Goal: Answer question/provide support: Share knowledge or assist other users

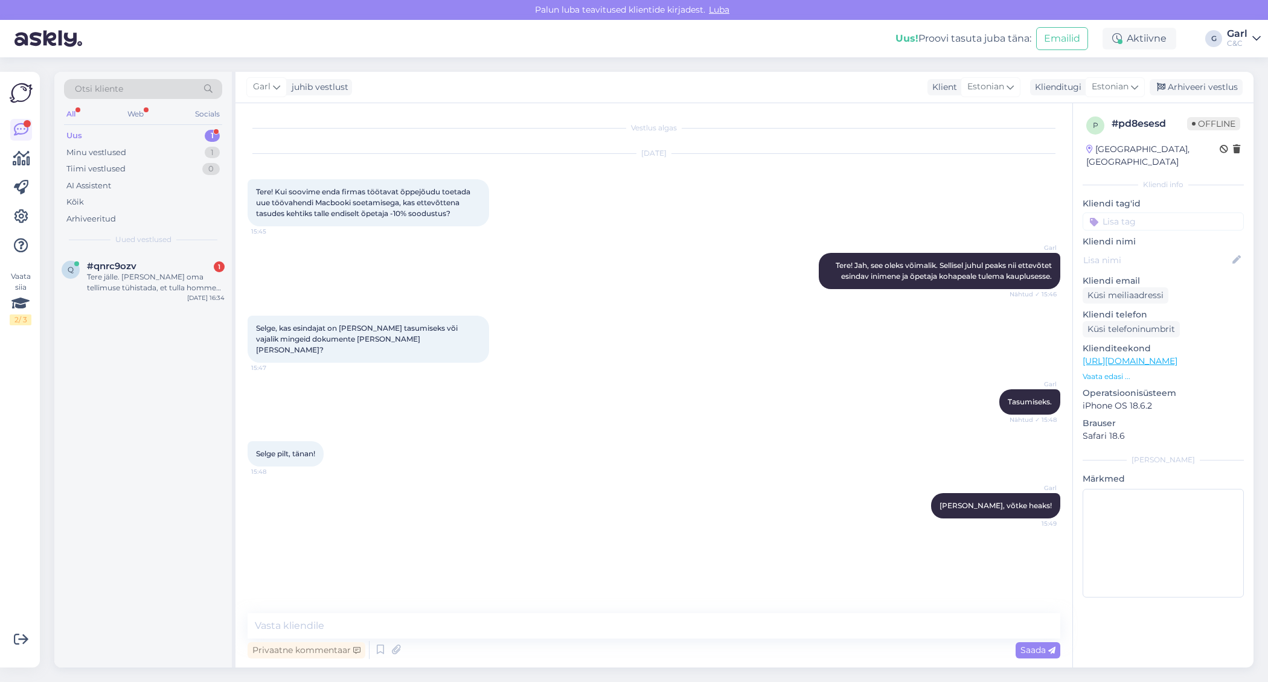
click at [163, 261] on div "#qnrc9ozv 1" at bounding box center [156, 266] width 138 height 11
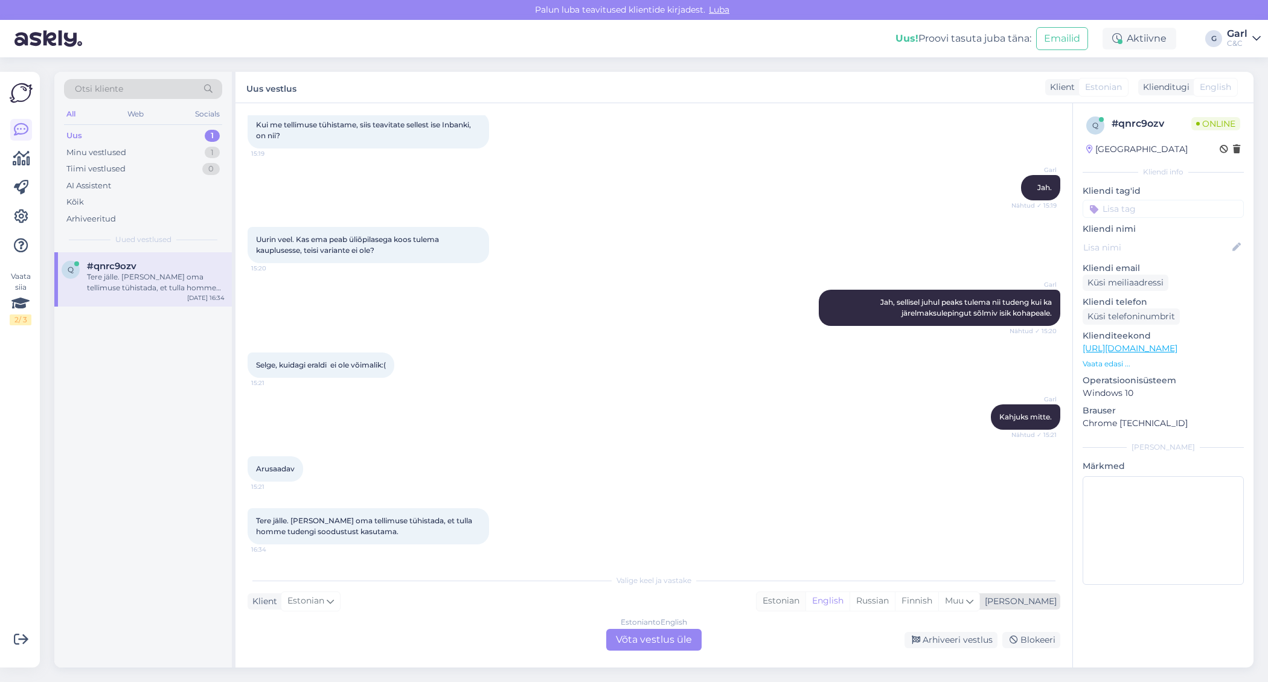
click at [805, 603] on div "Estonian" at bounding box center [780, 601] width 49 height 18
click at [674, 636] on div "Estonian to Estonian Võta vestlus üle" at bounding box center [653, 640] width 95 height 22
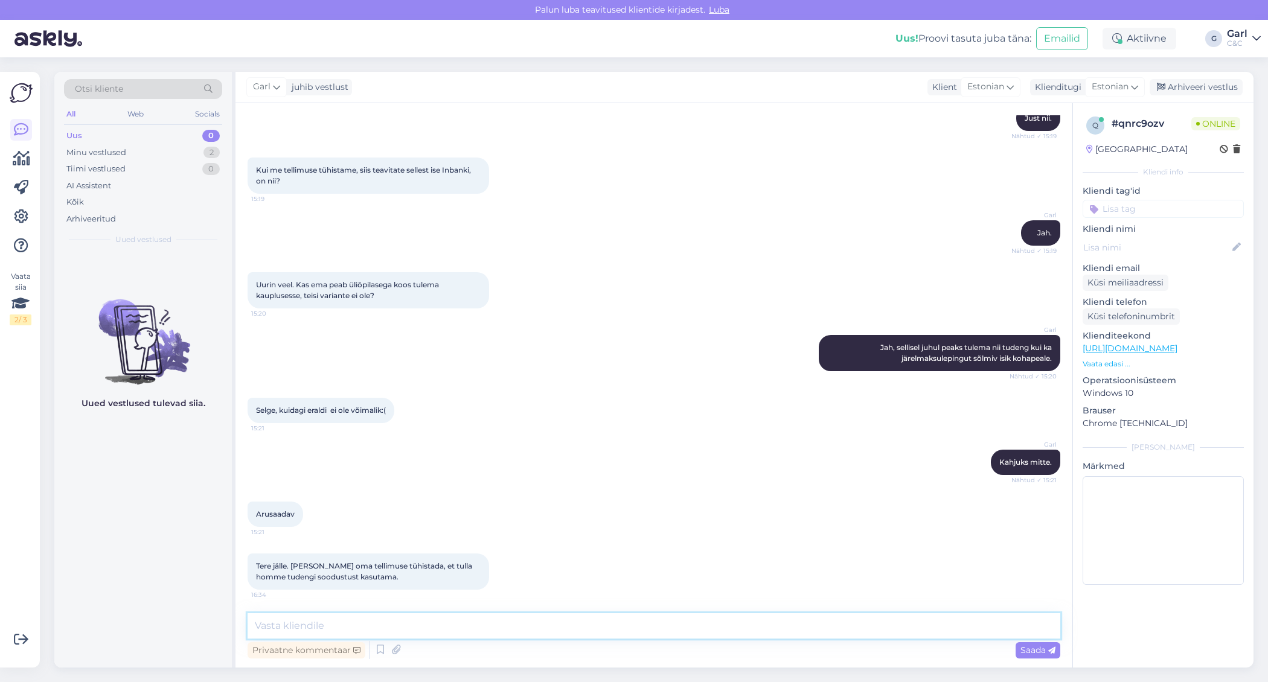
click at [665, 629] on textarea at bounding box center [654, 625] width 813 height 25
type textarea "Tere taas! Kuidas on tellimuse number?"
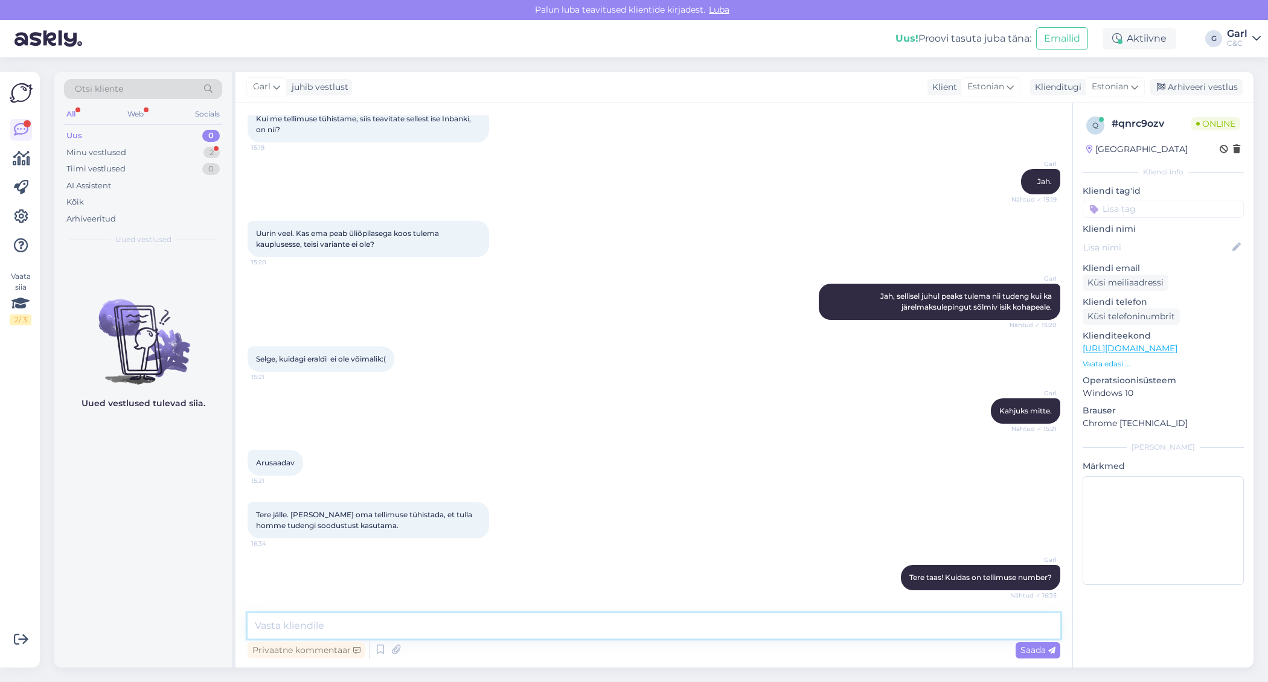
scroll to position [784, 0]
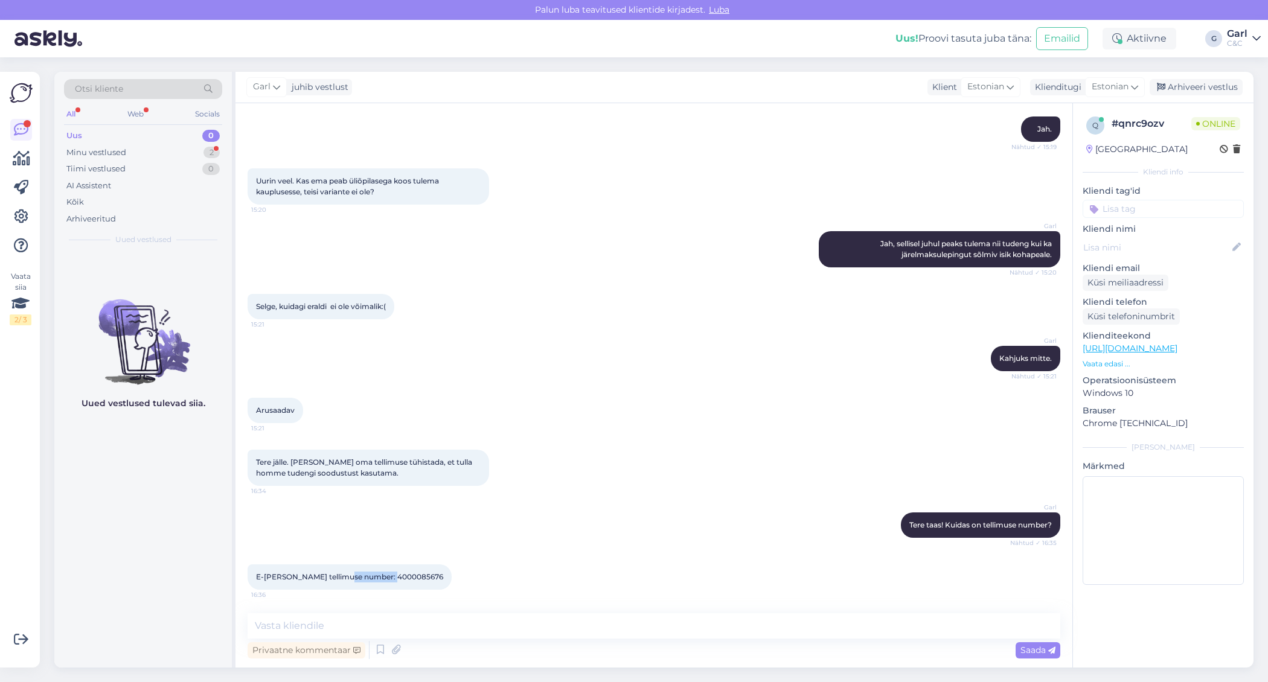
drag, startPoint x: 347, startPoint y: 574, endPoint x: 402, endPoint y: 580, distance: 55.3
click at [402, 580] on div "E-poe tellimuse number: 4000085676 16:36" at bounding box center [350, 576] width 204 height 25
copy span "4000085676"
click at [464, 625] on textarea at bounding box center [654, 625] width 813 height 25
type textarea "Hästi, annan info kauplusele edasi."
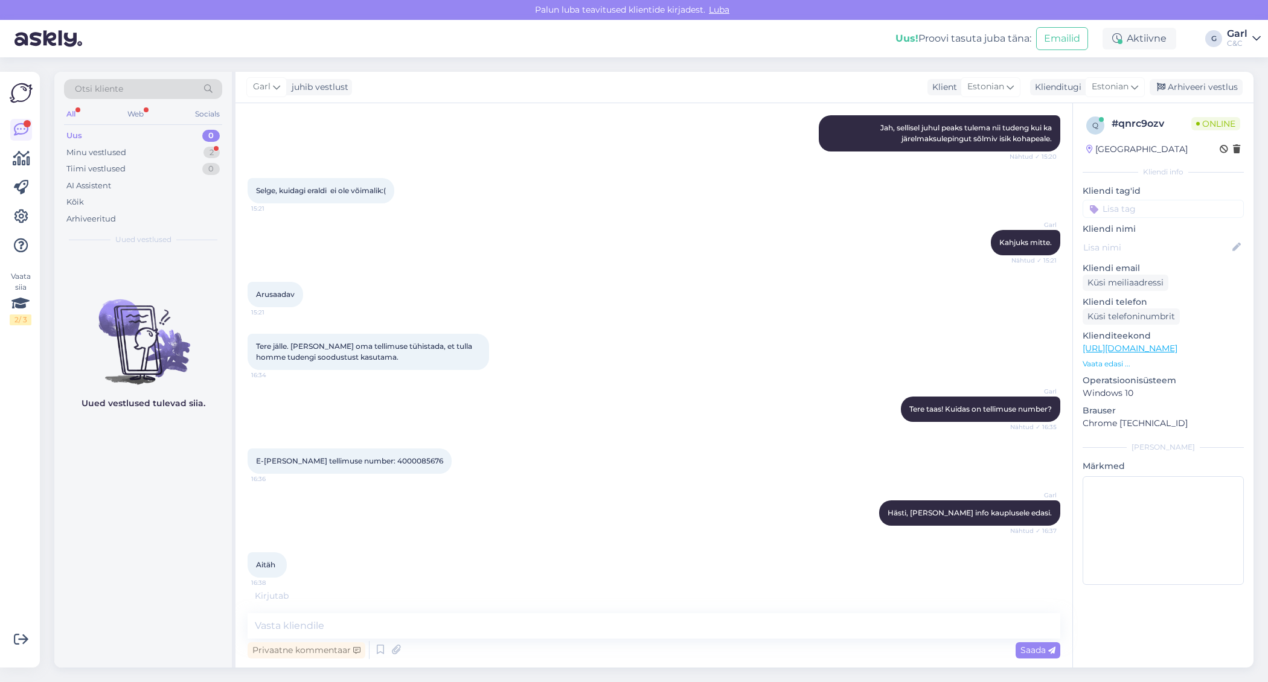
scroll to position [939, 0]
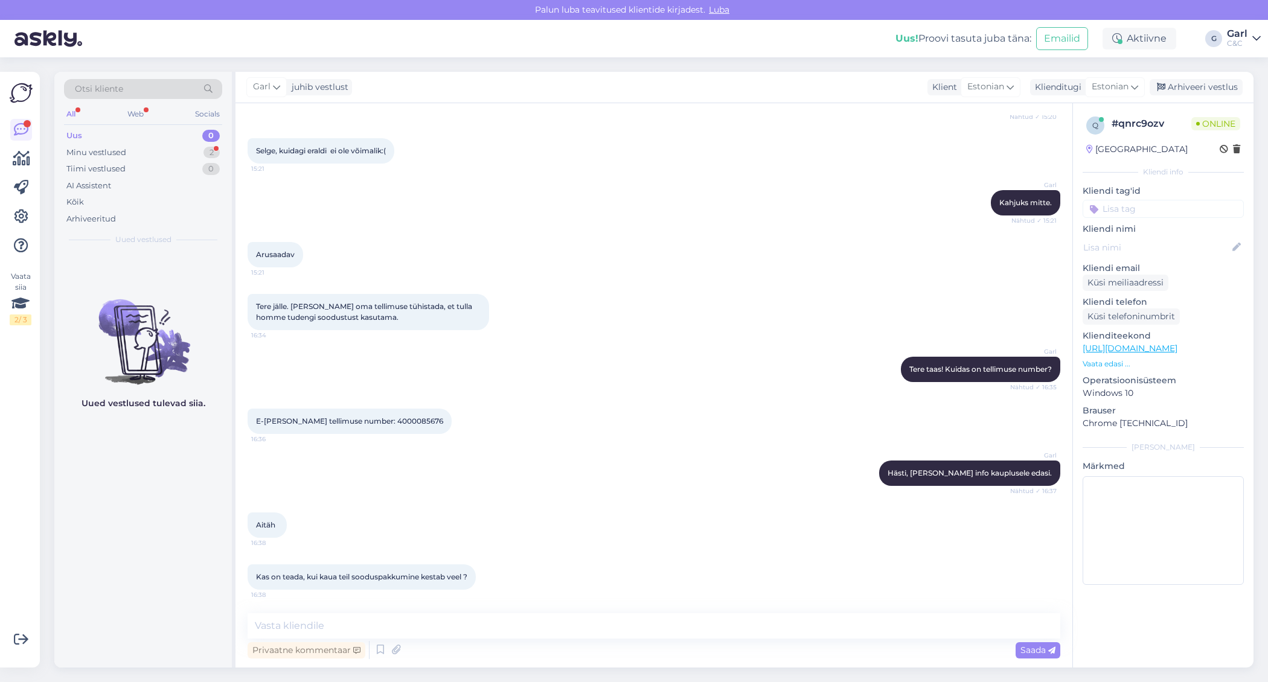
click at [529, 609] on div "Vestlus algas Sep 2 2025 Tere! Kas üliõpilase soodustus kehtib ka siis, kui too…" at bounding box center [653, 385] width 837 height 564
click at [513, 622] on textarea at bounding box center [654, 625] width 813 height 25
type textarea "Kas peate silmas ISIC pakkumist?"
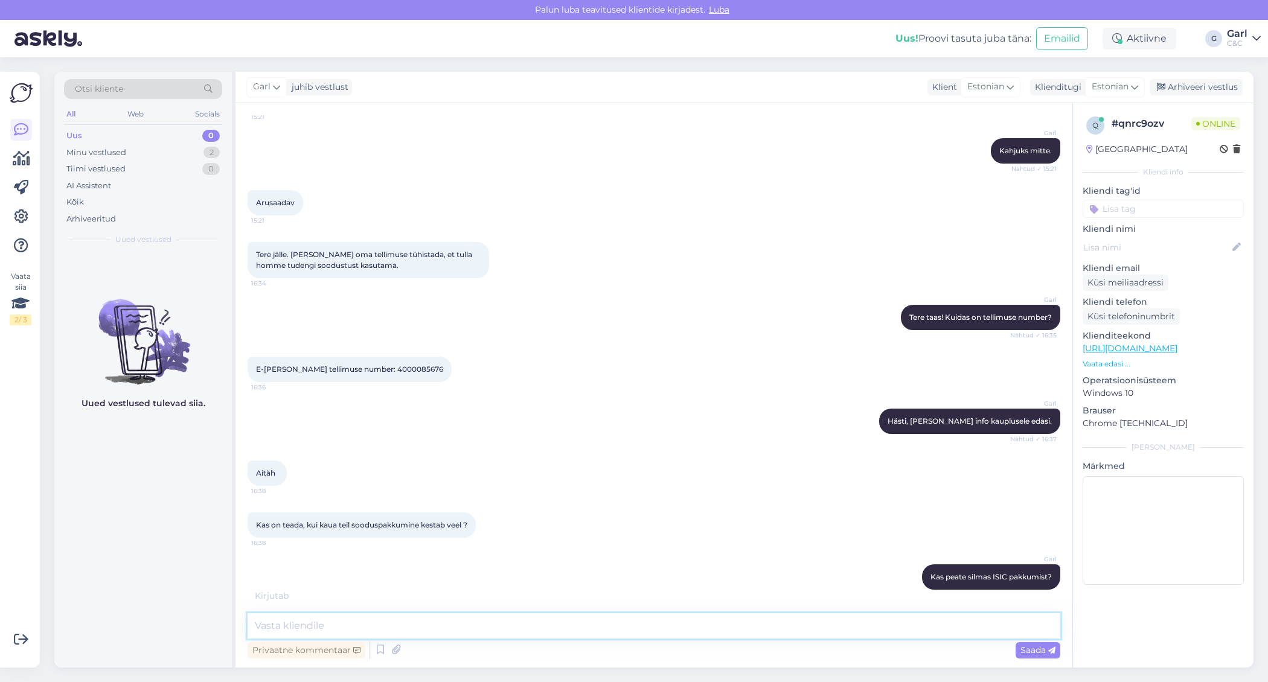
click at [427, 615] on textarea at bounding box center [654, 625] width 813 height 25
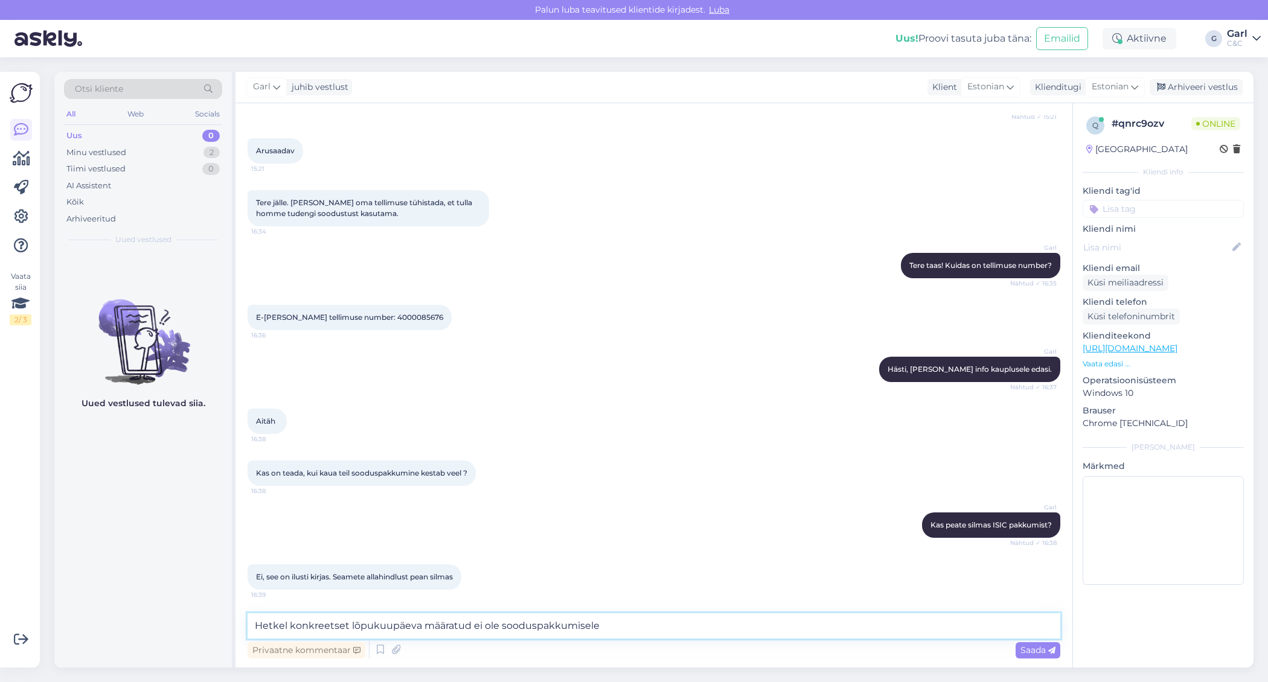
type textarea "Hetkel konkreetset lõpukuupäeva määratud ei ole sooduspakkumisele."
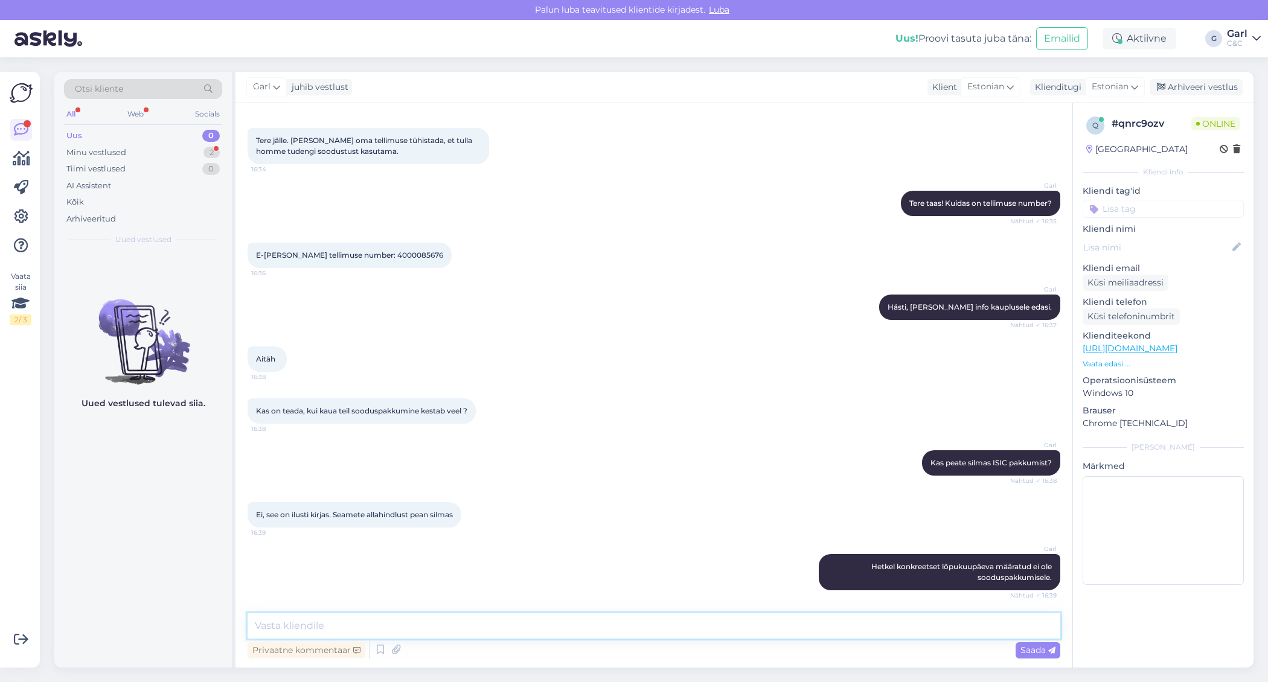
scroll to position [1169, 0]
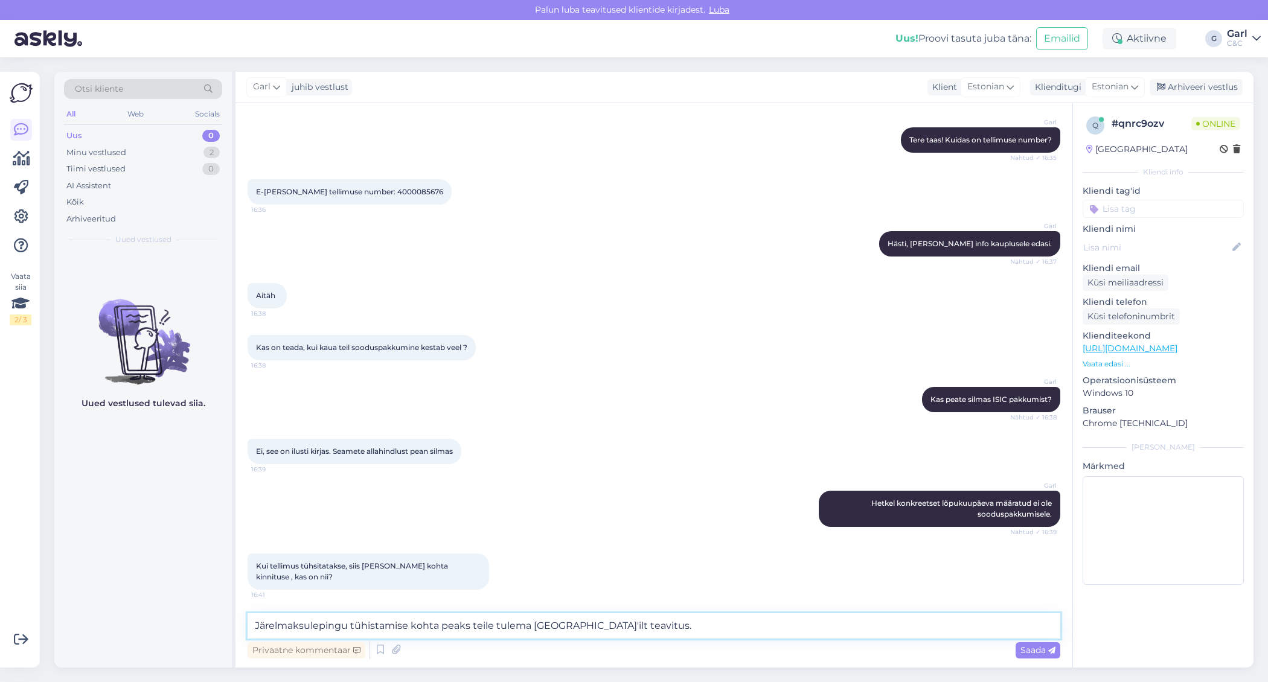
type textarea "Järelmaksulepingu tühistamise kohta peaks teile tulema Inbank'ilt teavitus."
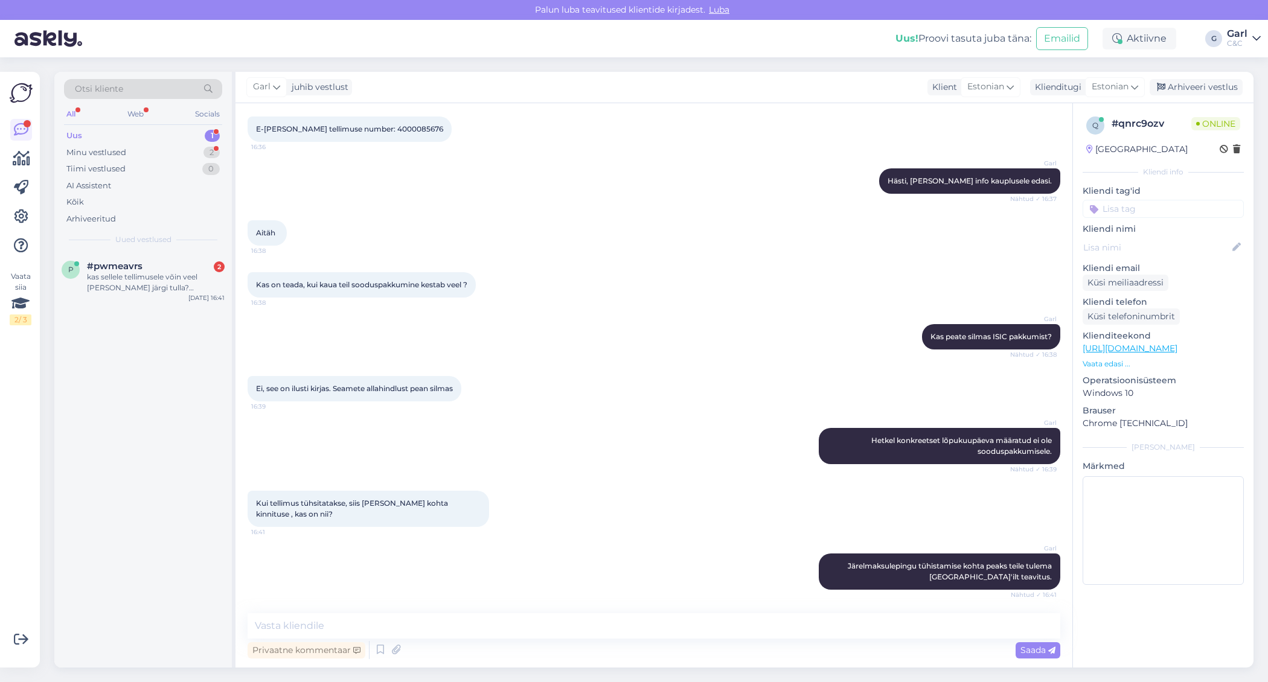
scroll to position [1283, 0]
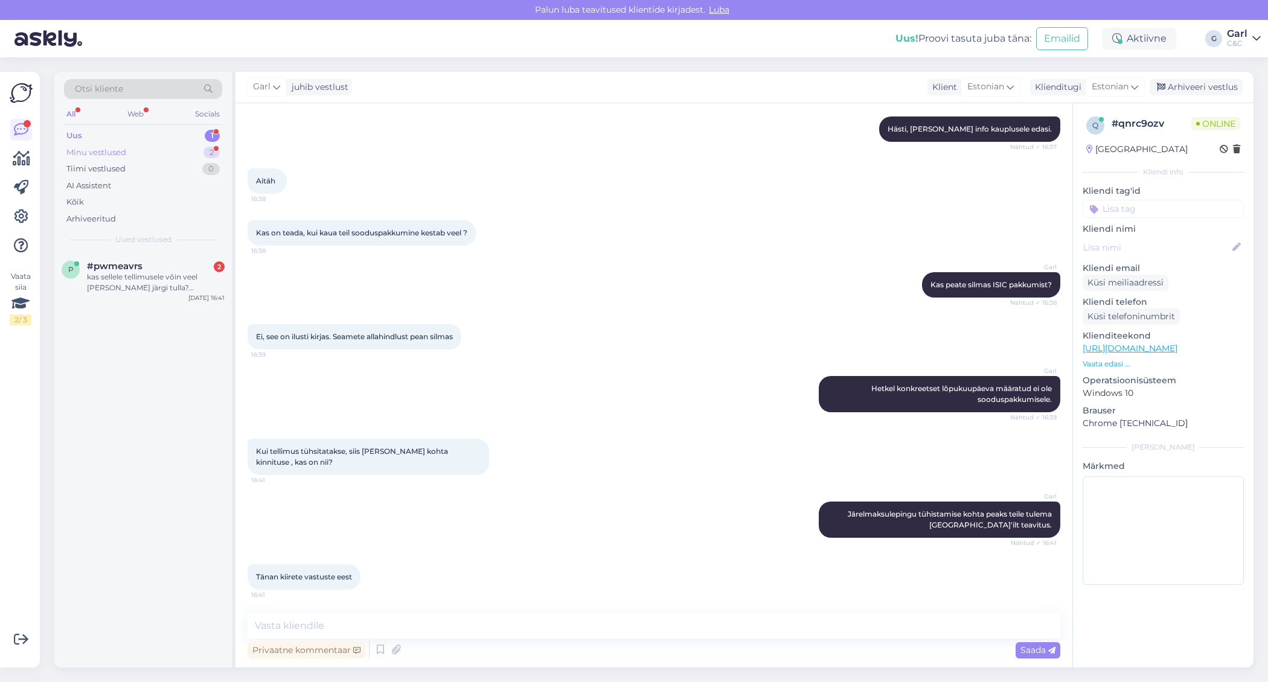
click at [200, 152] on div "Minu vestlused 2" at bounding box center [143, 152] width 158 height 17
click at [215, 133] on div "1" at bounding box center [212, 136] width 15 height 12
click at [153, 264] on div "#pwmeavrs 2" at bounding box center [156, 266] width 138 height 11
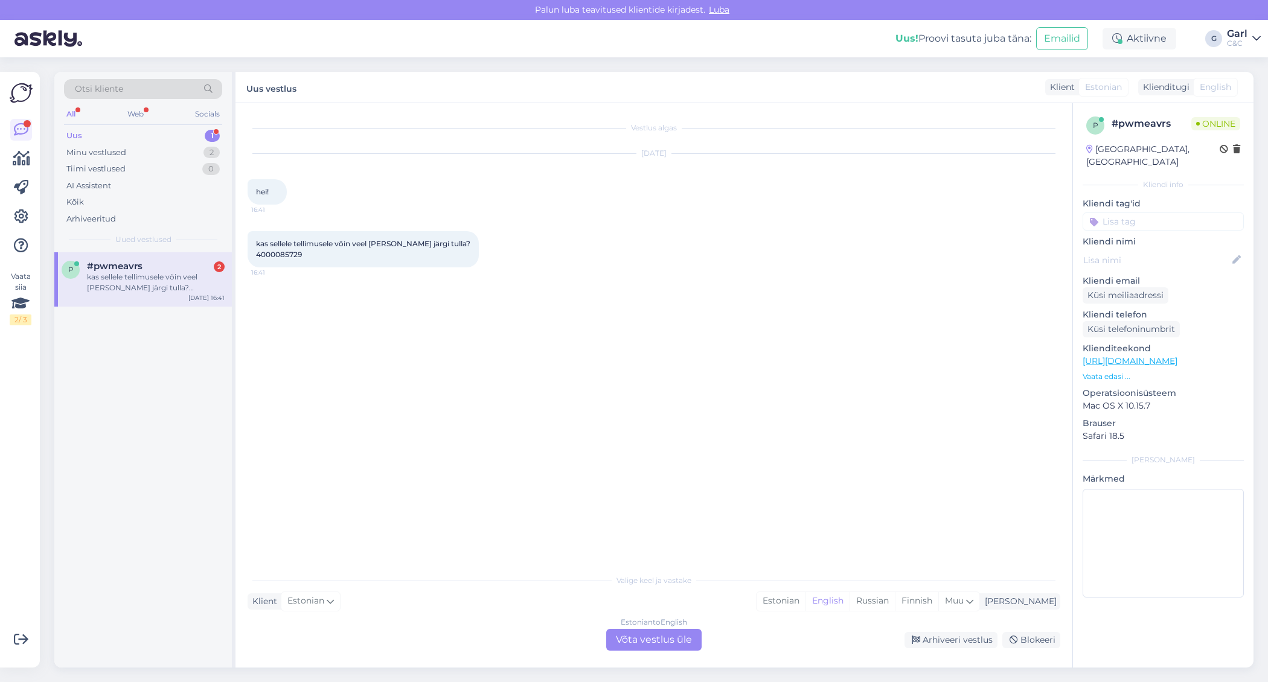
scroll to position [0, 0]
drag, startPoint x: 310, startPoint y: 253, endPoint x: 256, endPoint y: 254, distance: 54.3
click at [256, 254] on div "kas sellele tellimusele võin veel täna järgi tulla? 4000085729 16:41" at bounding box center [363, 249] width 231 height 36
copy span "4000085729"
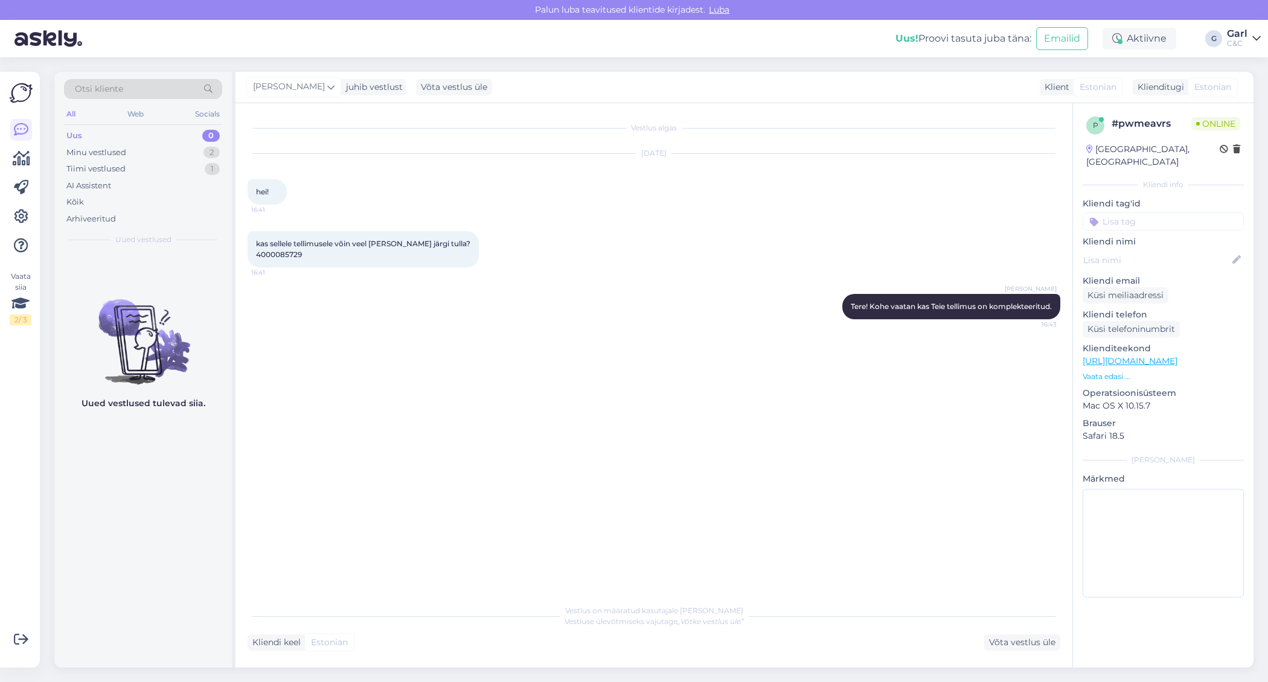
click at [567, 528] on div "Vestlus algas Sep 2 2025 hei! 16:41 kas sellele tellimusele võin veel täna järg…" at bounding box center [659, 351] width 823 height 472
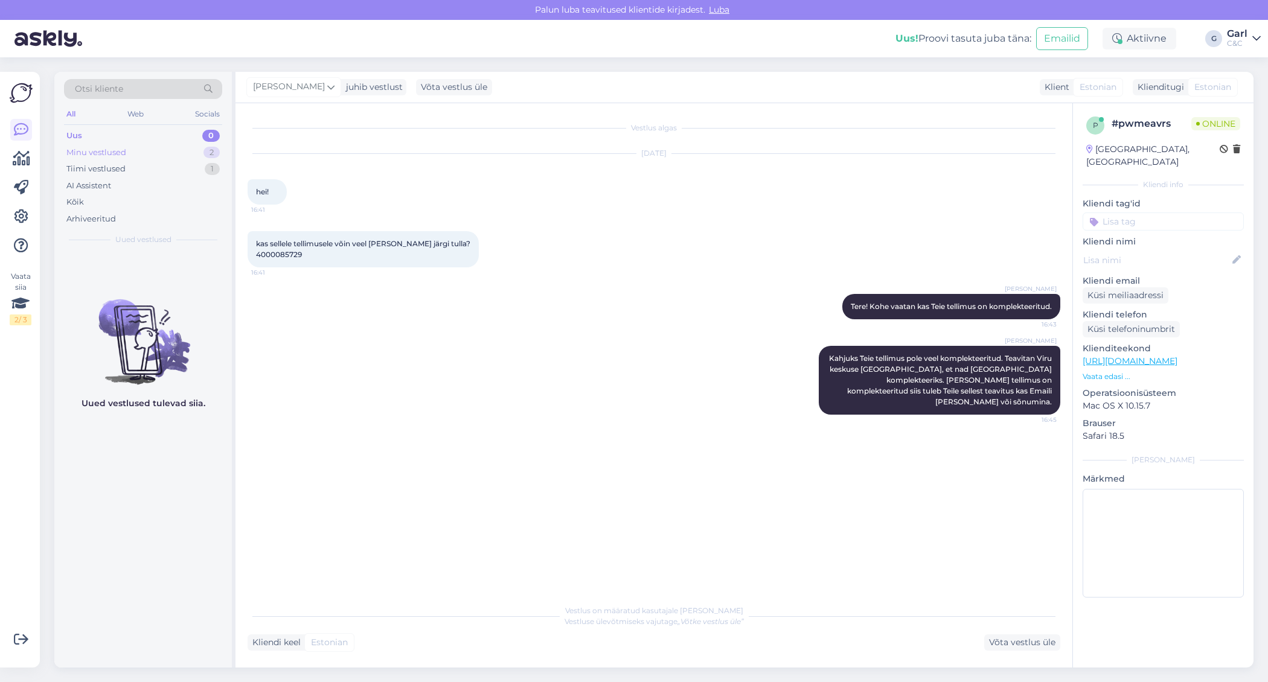
click at [192, 157] on div "Minu vestlused 2" at bounding box center [143, 152] width 158 height 17
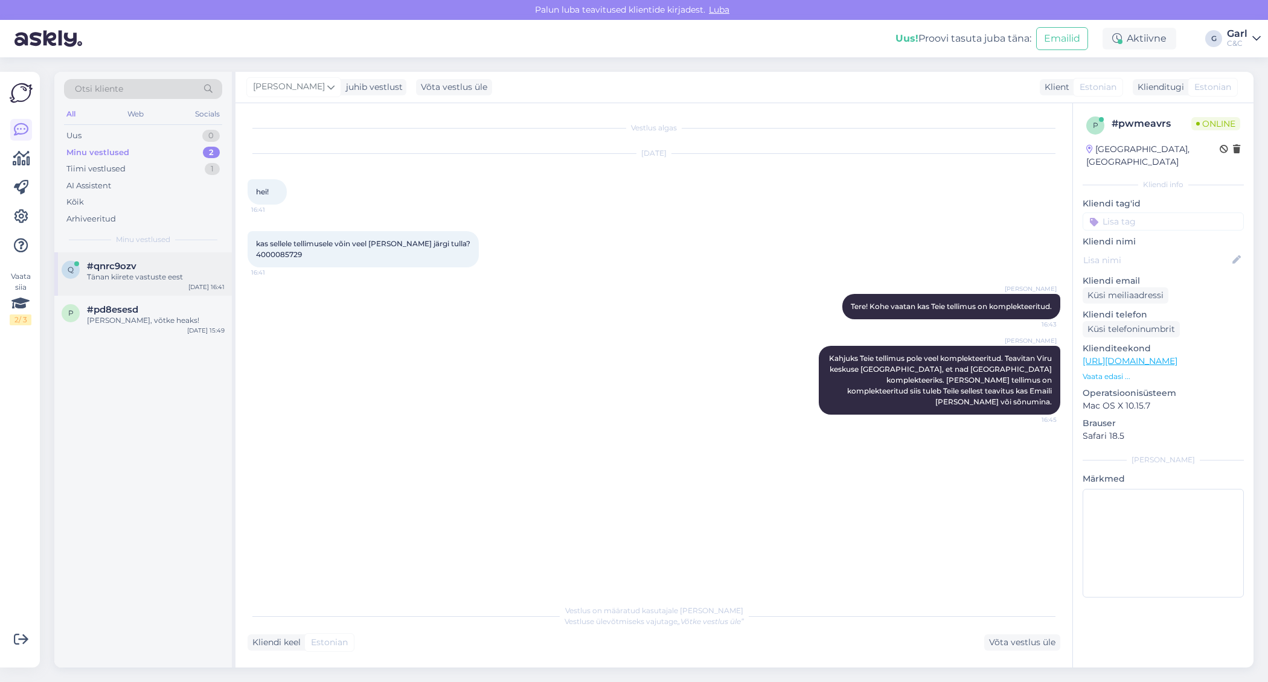
click at [181, 261] on div "#qnrc9ozv" at bounding box center [156, 266] width 138 height 11
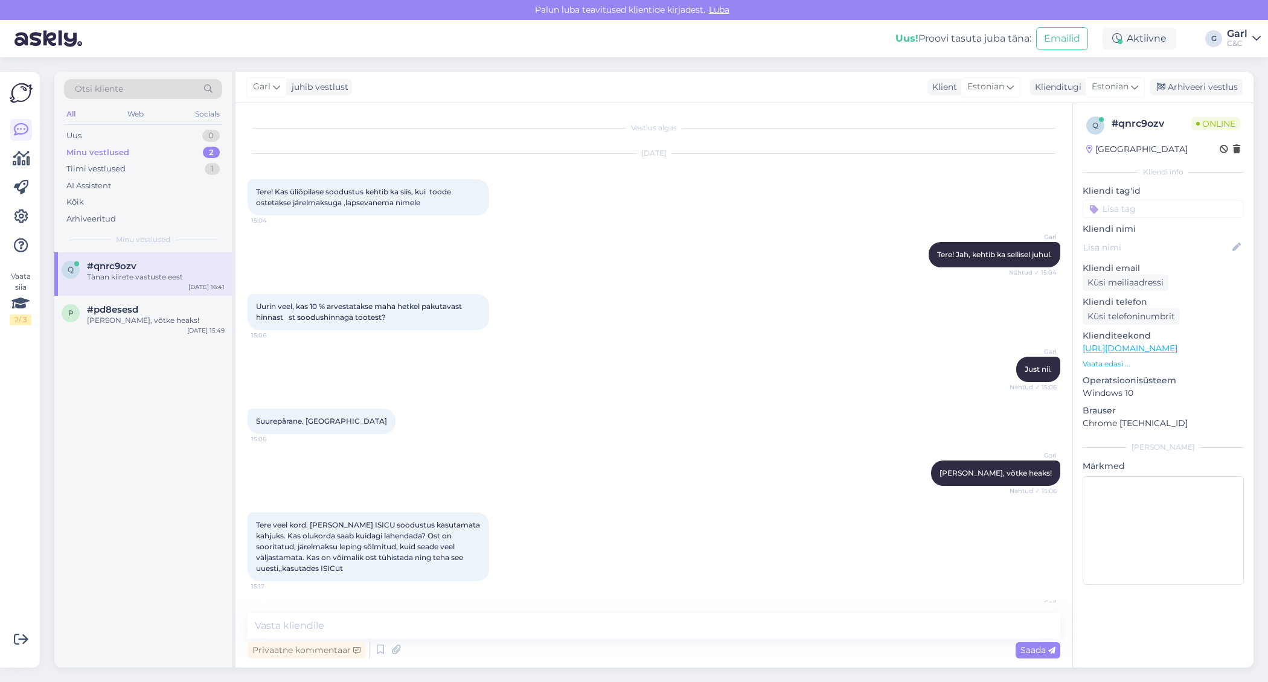
scroll to position [1283, 0]
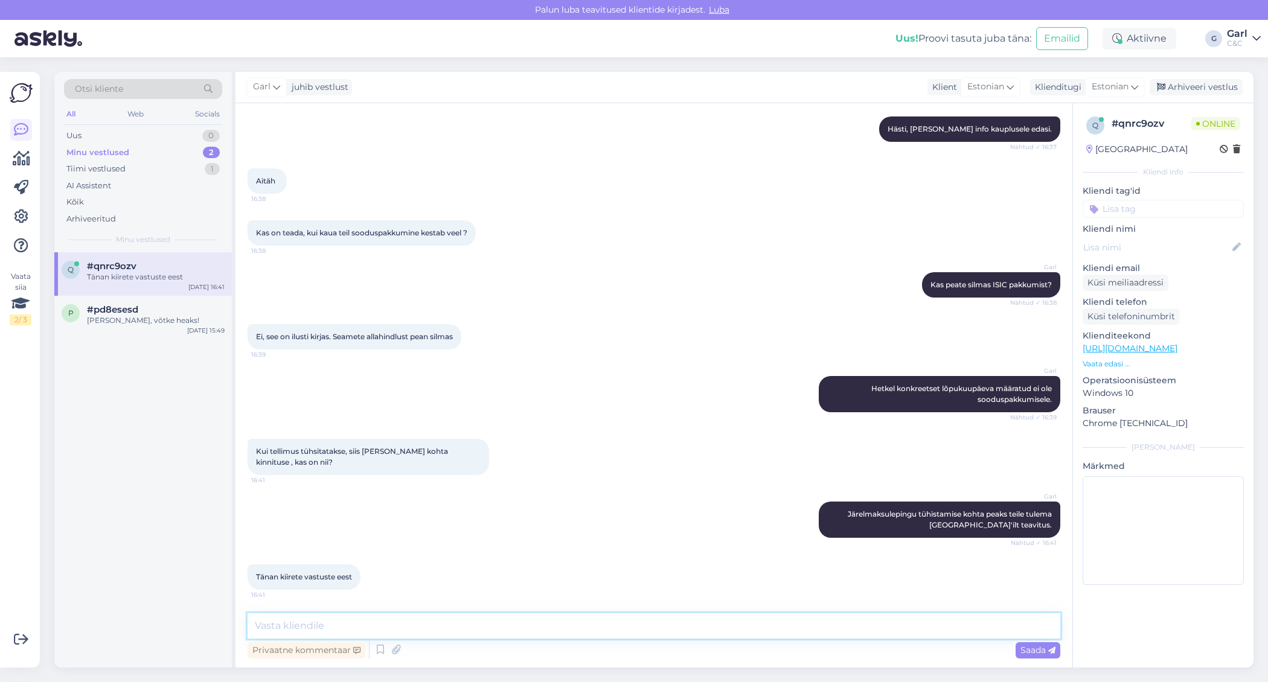
click at [431, 625] on textarea at bounding box center [654, 625] width 813 height 25
type textarea "Ikka, võtke heaks!"
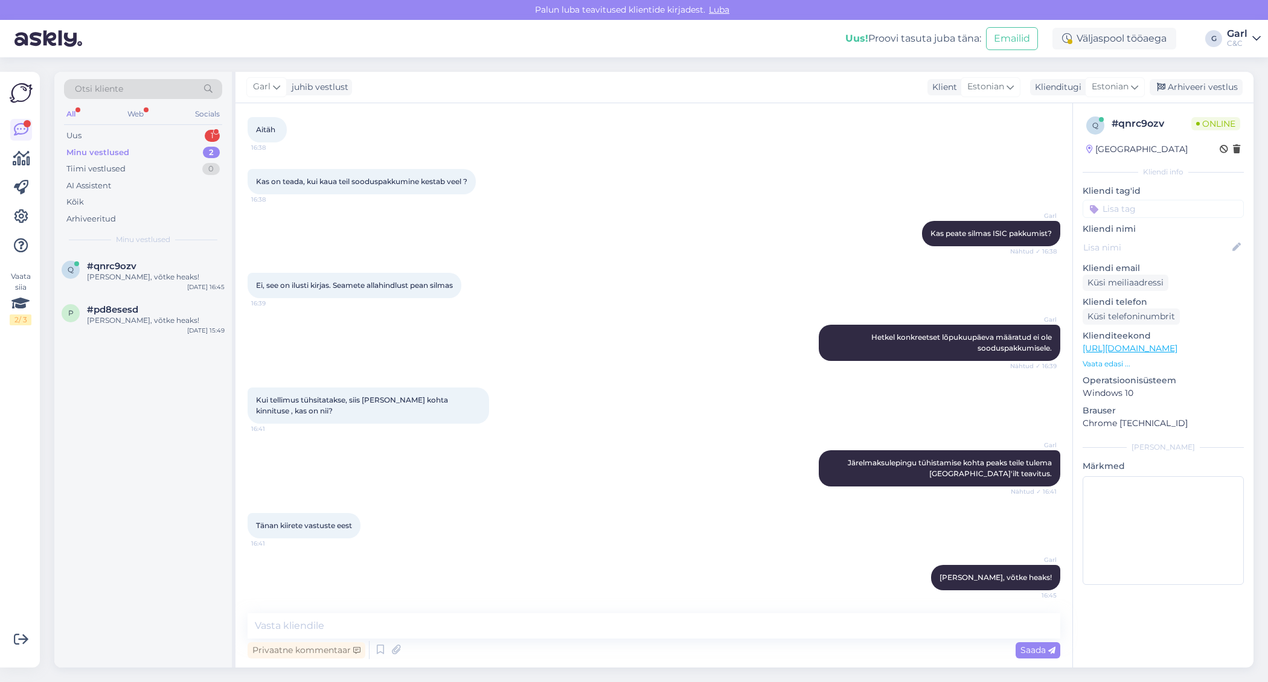
click at [176, 123] on div "All Web Socials" at bounding box center [143, 115] width 158 height 19
click at [176, 133] on div "Uus 1" at bounding box center [143, 135] width 158 height 17
click at [180, 269] on div "#kgirwo6a 3" at bounding box center [156, 266] width 138 height 11
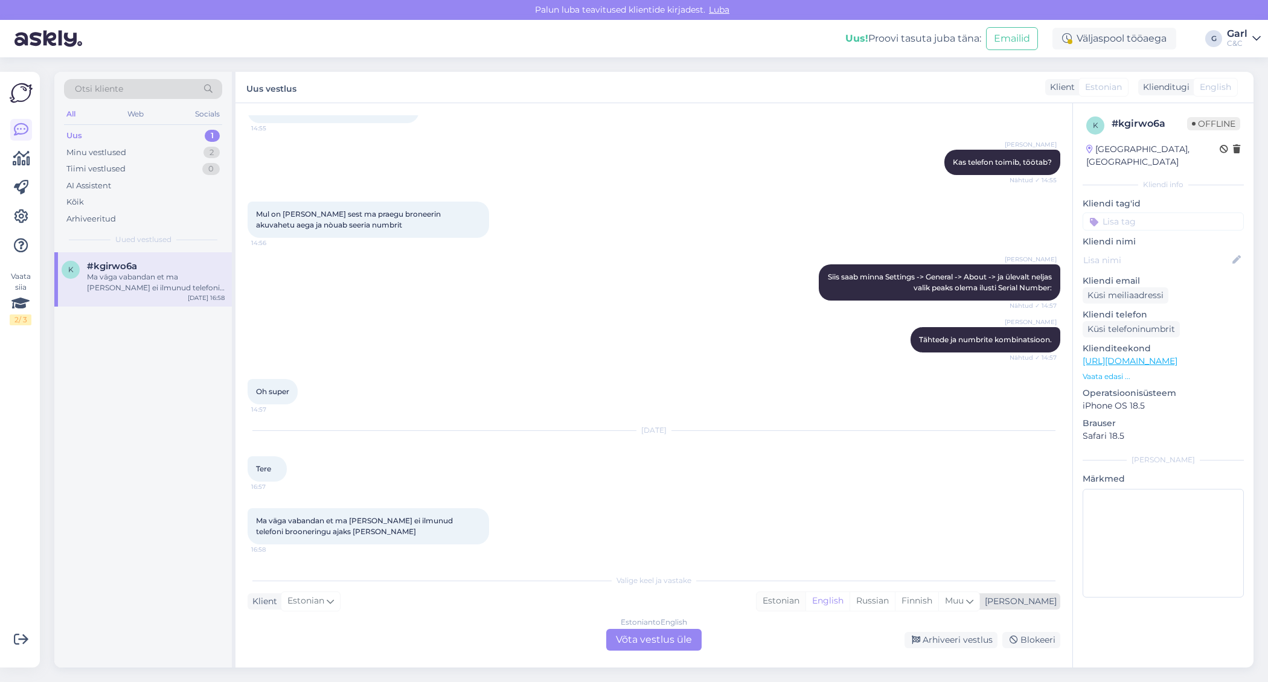
click at [805, 602] on div "Estonian" at bounding box center [780, 601] width 49 height 18
click at [660, 631] on div "Estonian to Estonian Võta vestlus üle" at bounding box center [653, 640] width 95 height 22
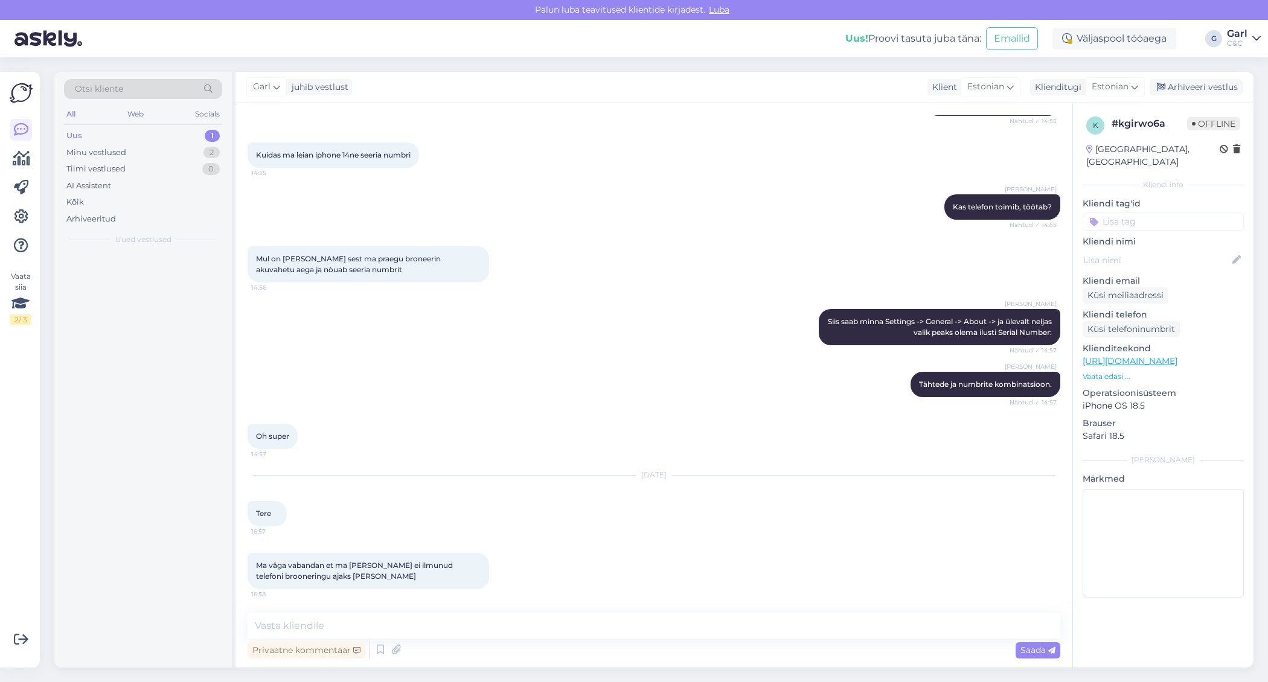
scroll to position [140, 0]
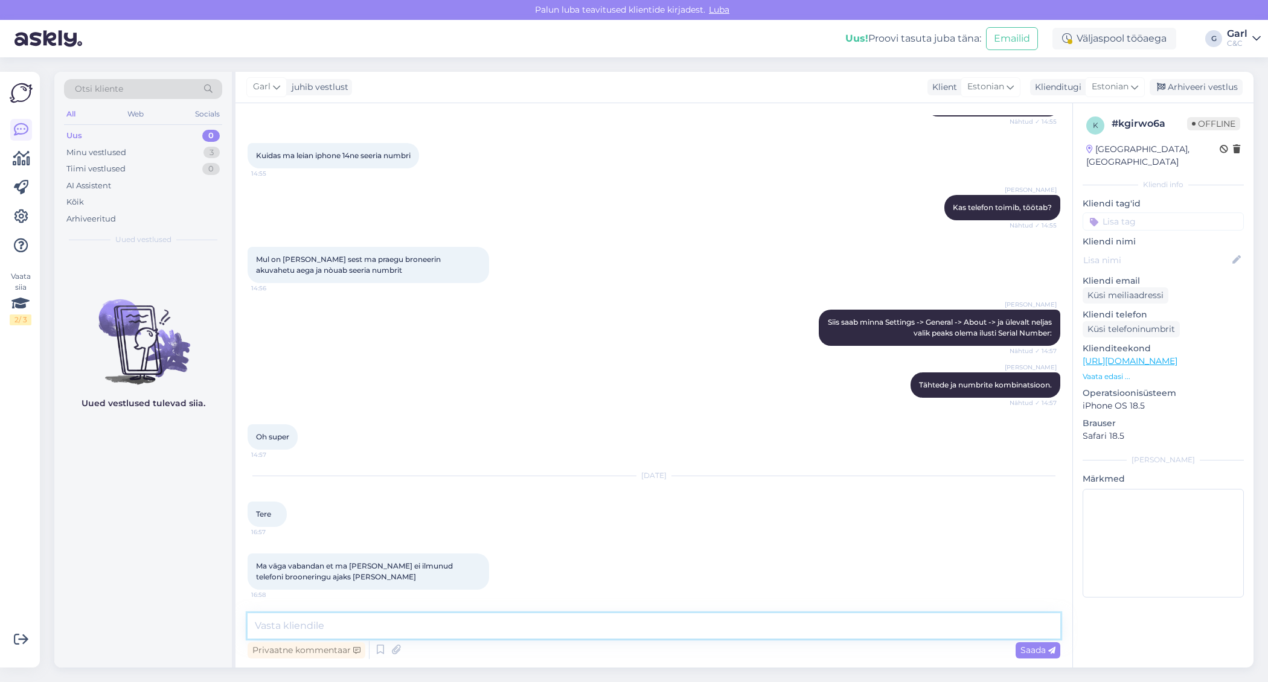
click at [660, 628] on textarea at bounding box center [654, 625] width 813 height 25
type textarea "Tere! Ei ole hullu! :)"
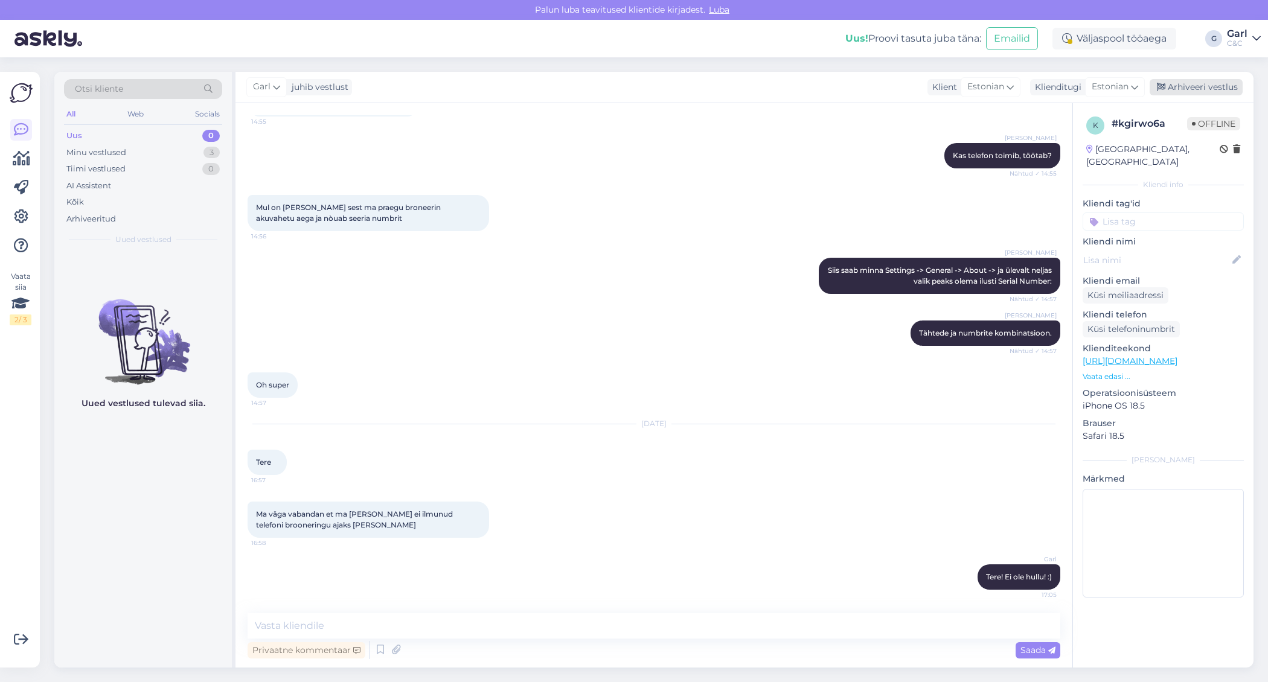
click at [1201, 87] on div "Arhiveeri vestlus" at bounding box center [1195, 87] width 93 height 16
click at [164, 147] on div "Minu vestlused 2" at bounding box center [143, 152] width 158 height 17
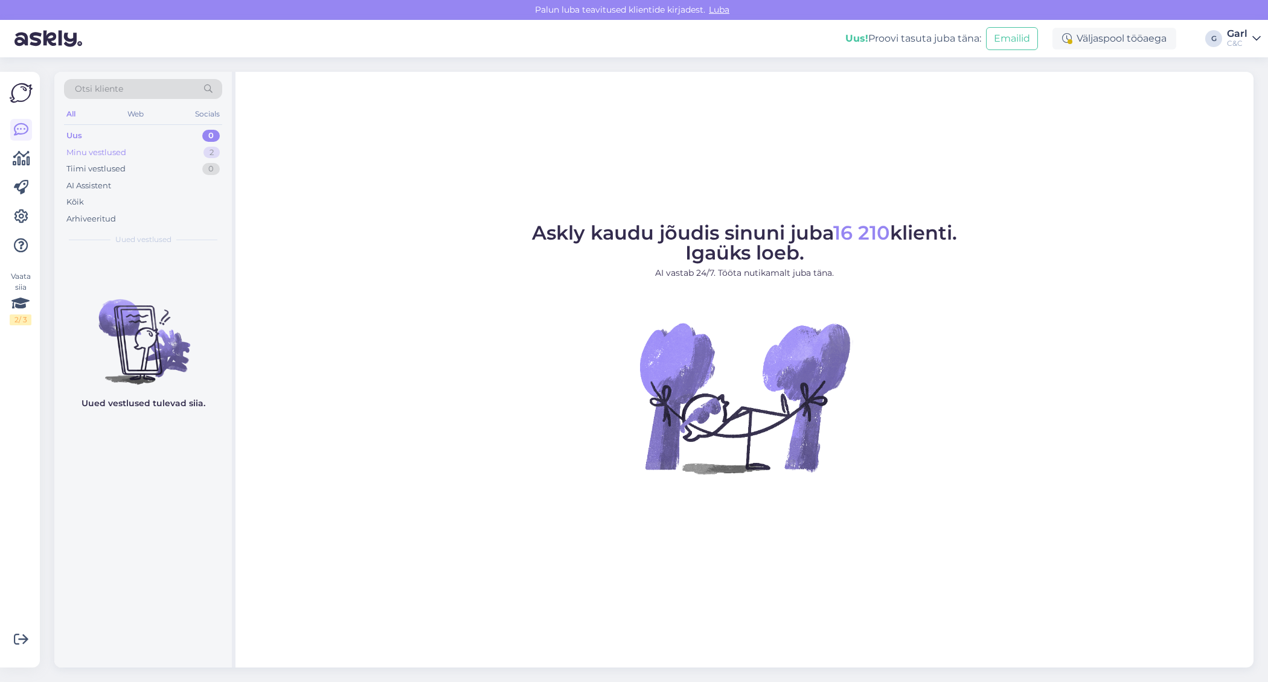
click at [66, 152] on div "Minu vestlused 2" at bounding box center [143, 152] width 158 height 17
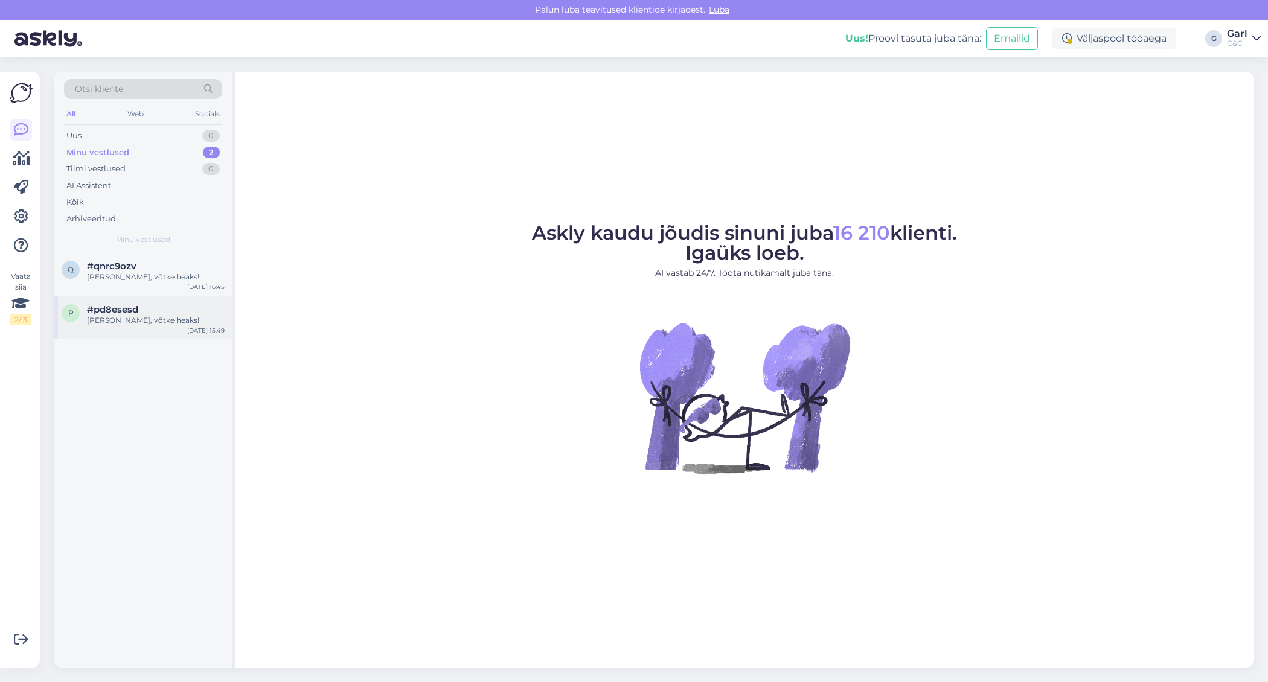
click at [142, 298] on div "p #pd8esesd Ikka, võtke heaks! Sep 2 15:49" at bounding box center [142, 317] width 177 height 43
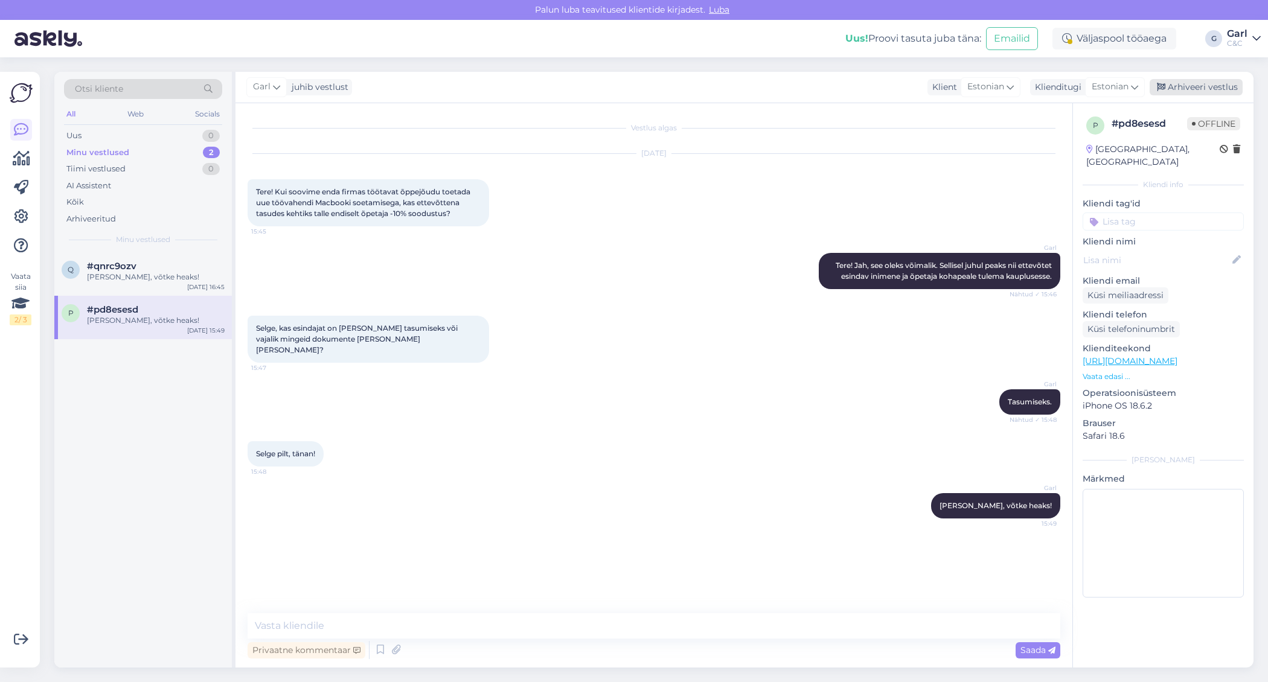
click at [1172, 83] on div "Arhiveeri vestlus" at bounding box center [1195, 87] width 93 height 16
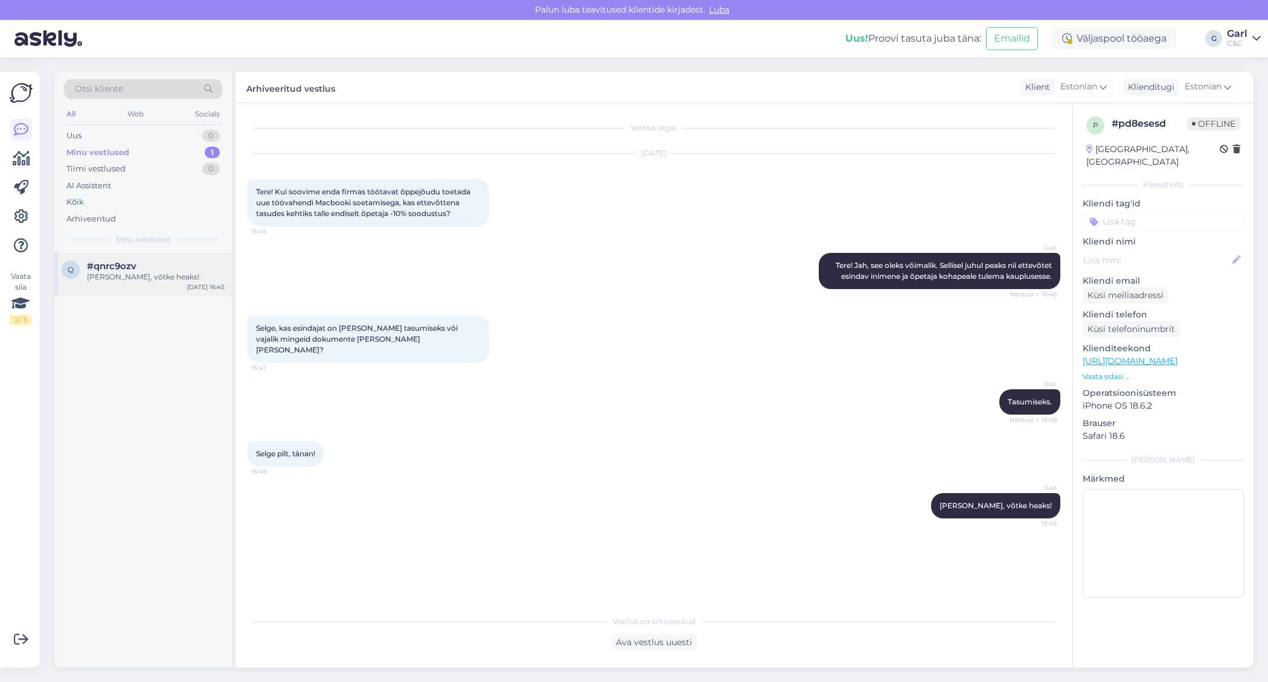
click at [180, 275] on div "Ikka, võtke heaks!" at bounding box center [156, 277] width 138 height 11
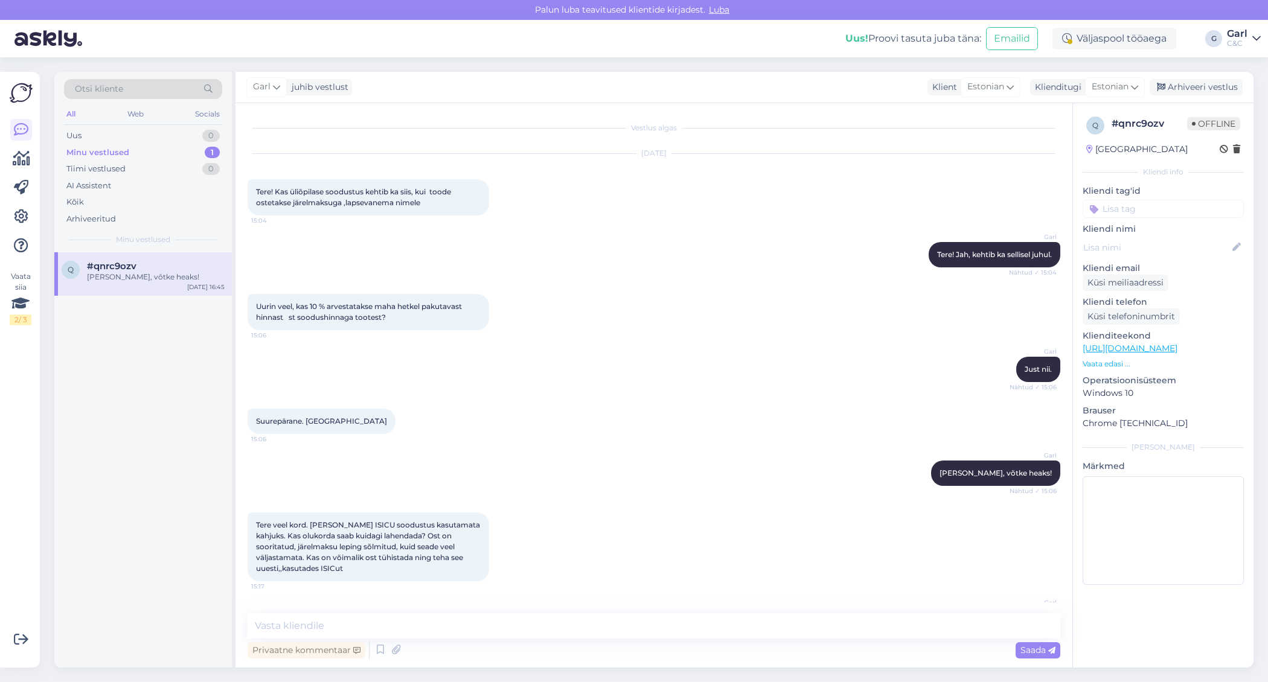
scroll to position [1335, 0]
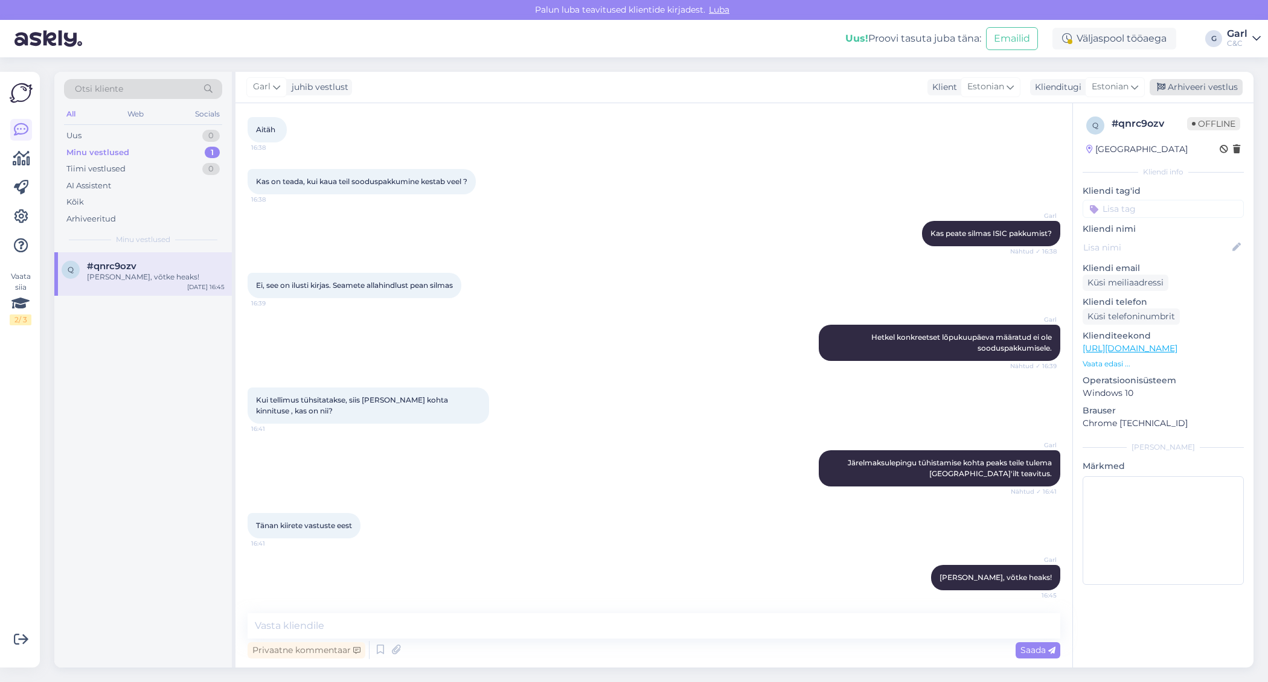
click at [1231, 83] on div "Arhiveeri vestlus" at bounding box center [1195, 87] width 93 height 16
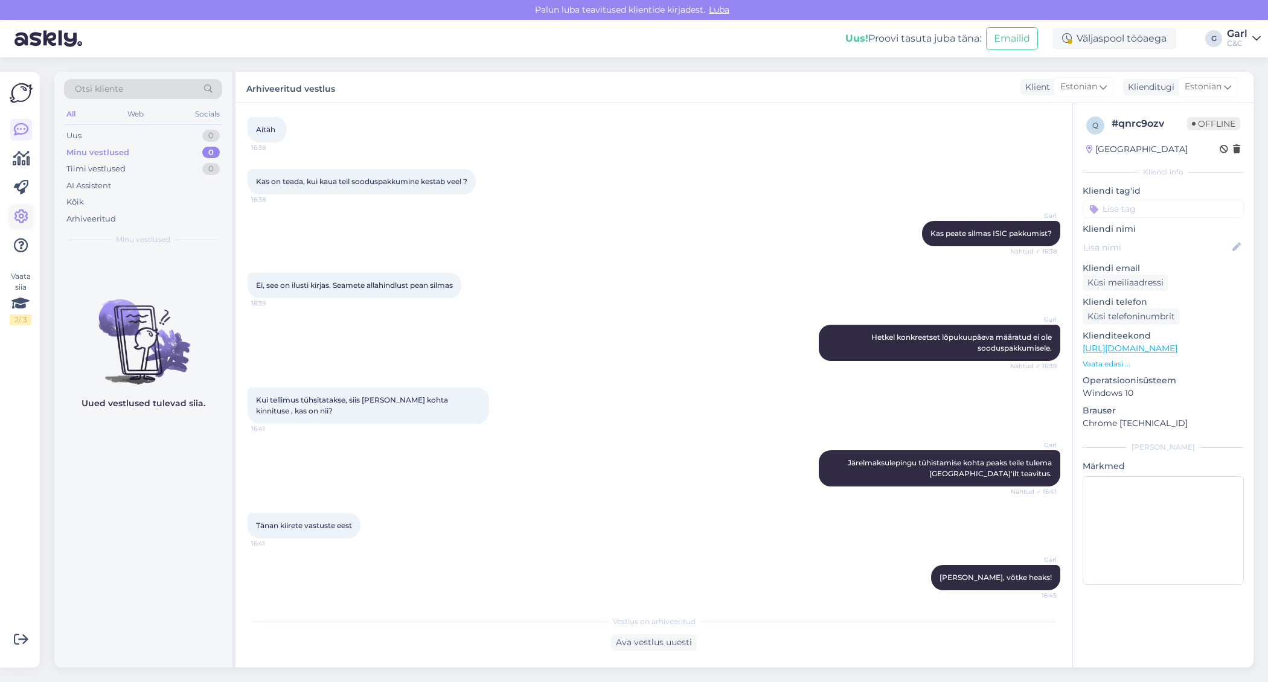
click at [18, 214] on icon at bounding box center [21, 216] width 14 height 14
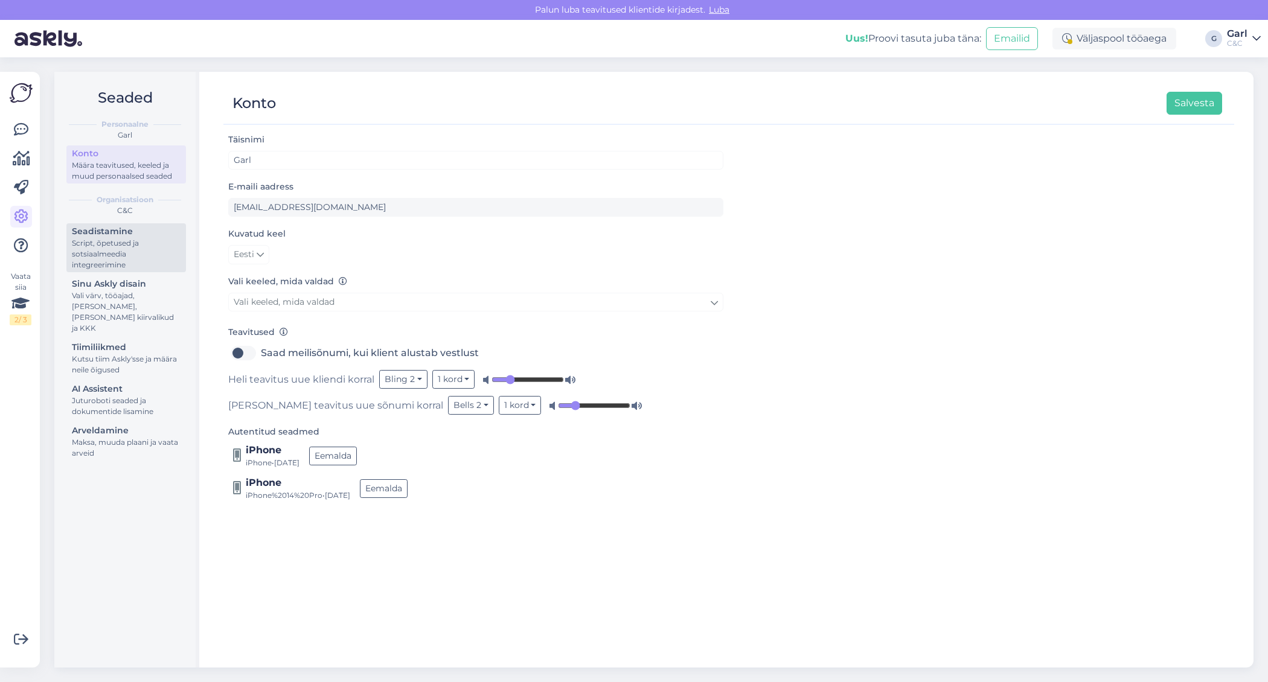
click at [95, 241] on div "Script, õpetused ja sotsiaalmeedia integreerimine" at bounding box center [126, 254] width 109 height 33
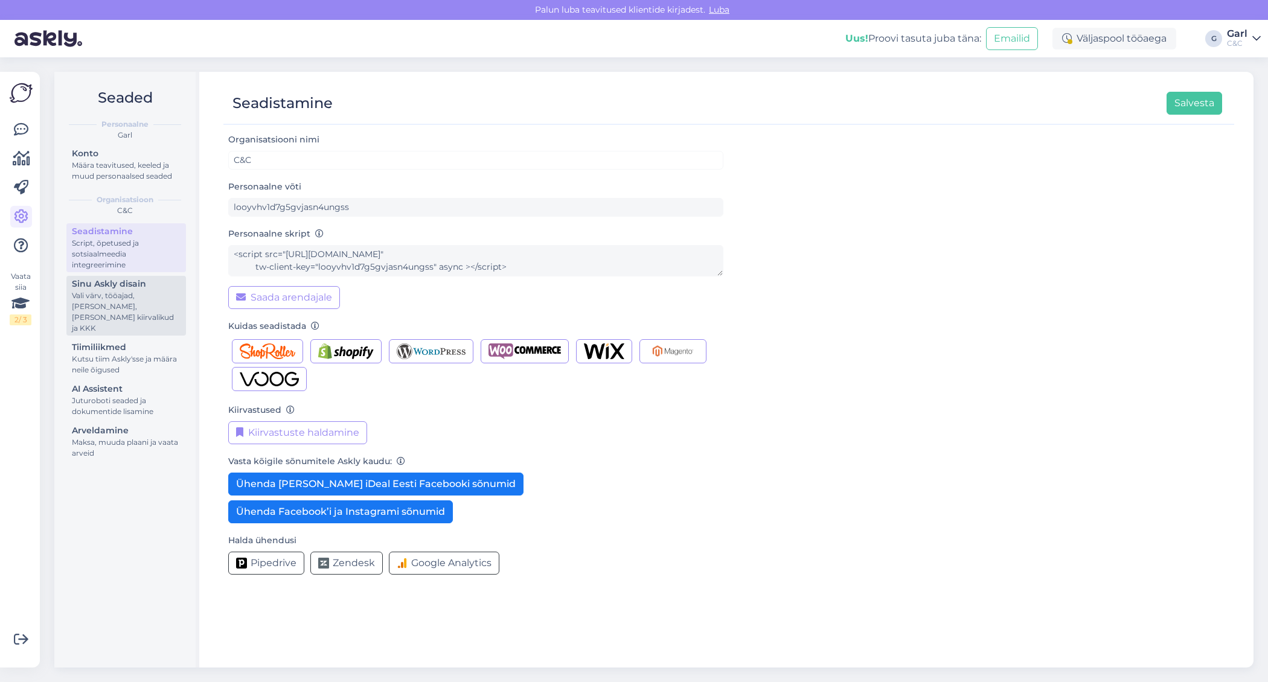
click at [109, 289] on div "Sinu Askly disain" at bounding box center [126, 284] width 109 height 13
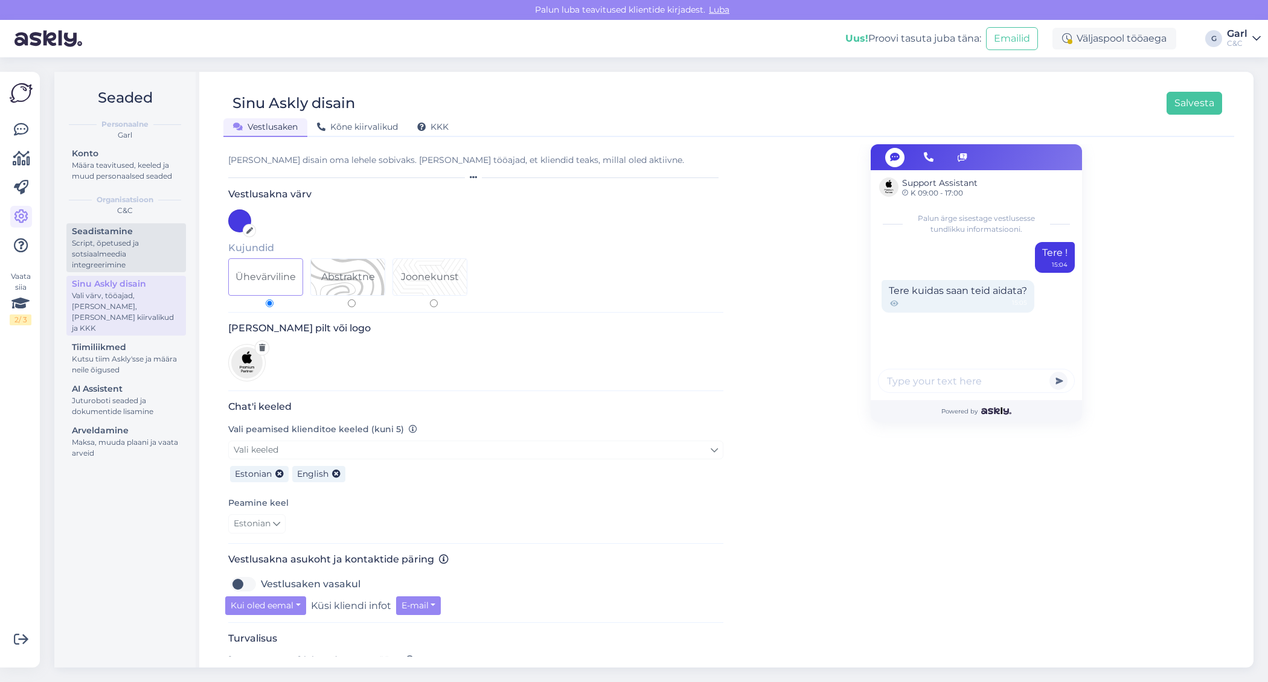
click at [121, 241] on div "Script, õpetused ja sotsiaalmeedia integreerimine" at bounding box center [126, 254] width 109 height 33
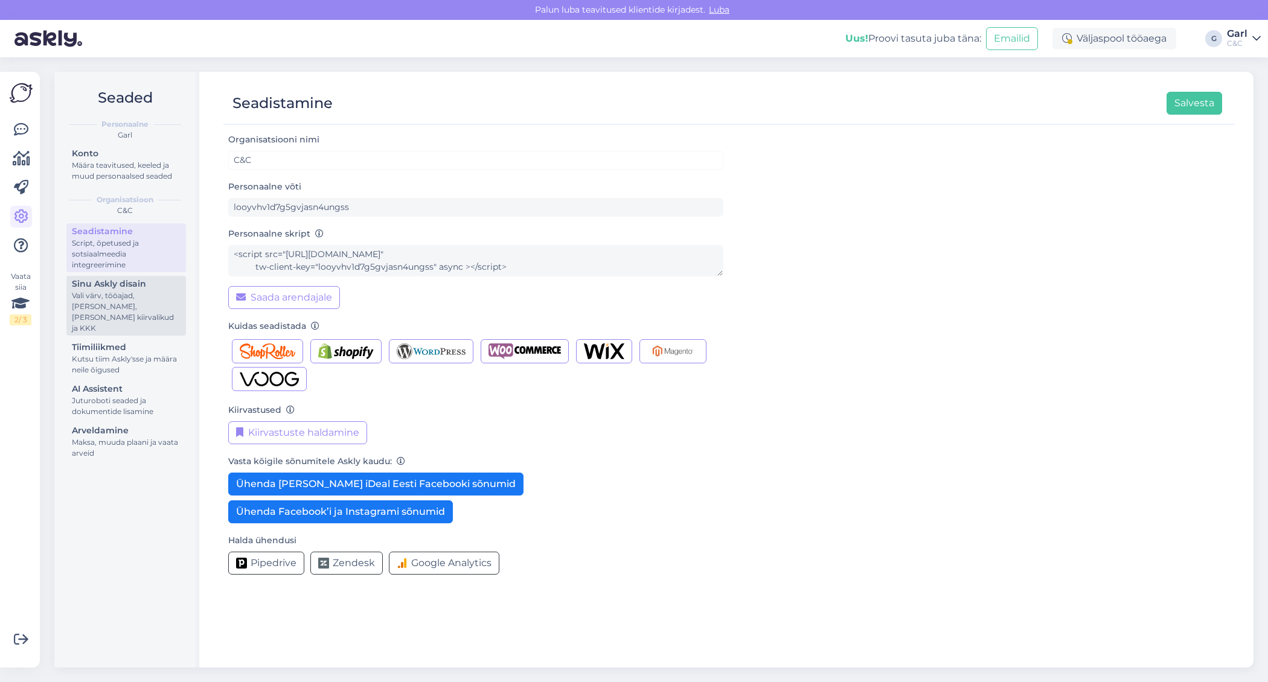
click at [127, 292] on div "Vali värv, tööajad, lisa meilivorm, kõne kiirvalikud ja KKK" at bounding box center [126, 311] width 109 height 43
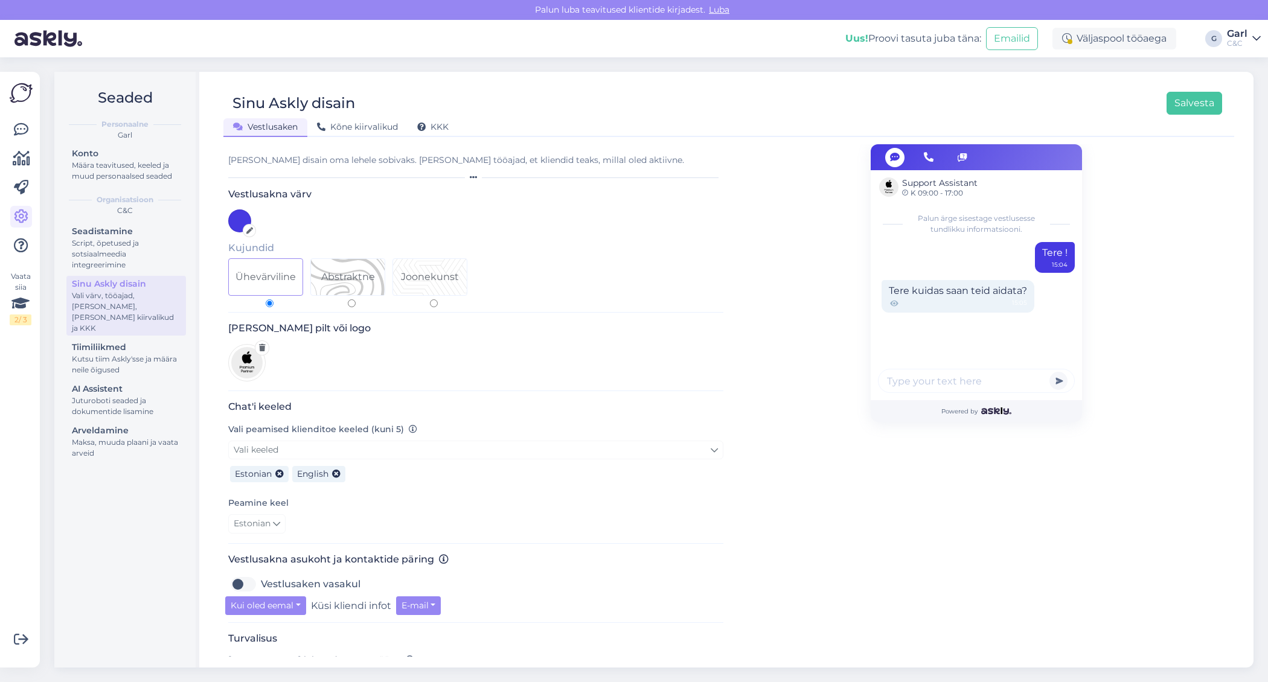
click at [94, 276] on link "Sinu Askly disain Vali värv, tööajad, lisa meilivorm, kõne kiirvalikud ja KKK" at bounding box center [126, 306] width 120 height 60
click at [100, 261] on div "Script, õpetused ja sotsiaalmeedia integreerimine" at bounding box center [126, 254] width 109 height 33
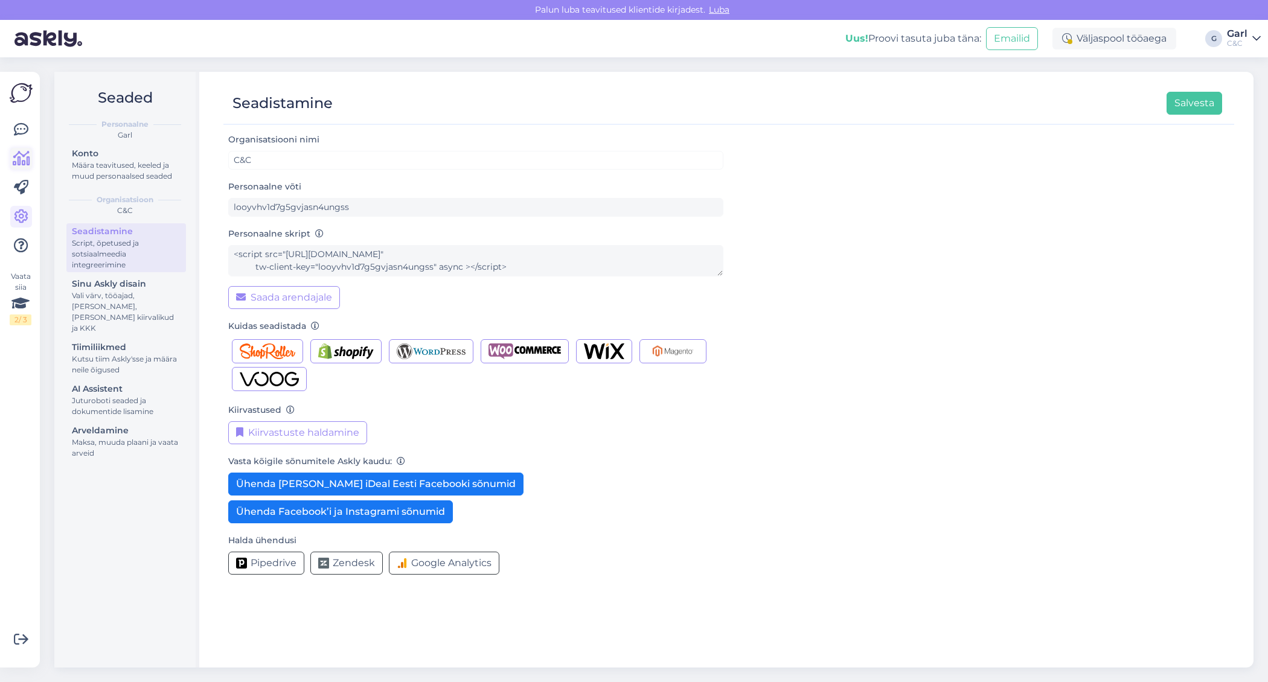
click at [10, 155] on link at bounding box center [21, 159] width 22 height 22
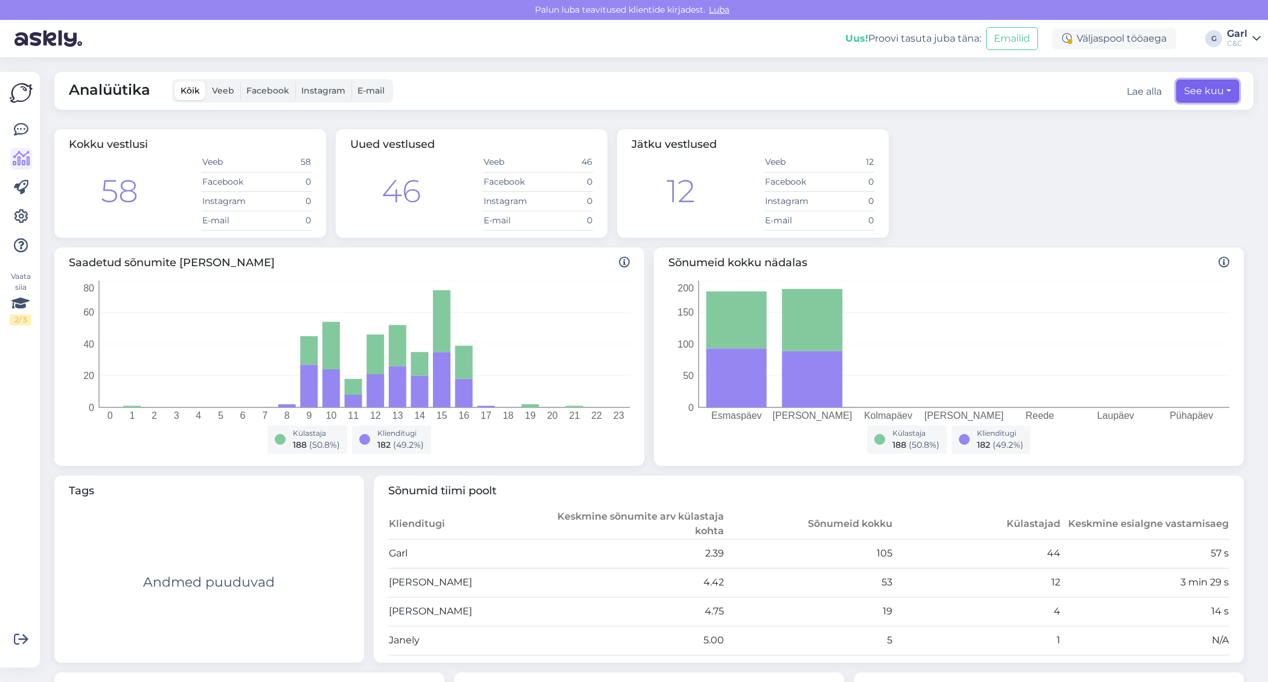
click at [1203, 94] on button "See kuu" at bounding box center [1207, 91] width 63 height 23
select select "8"
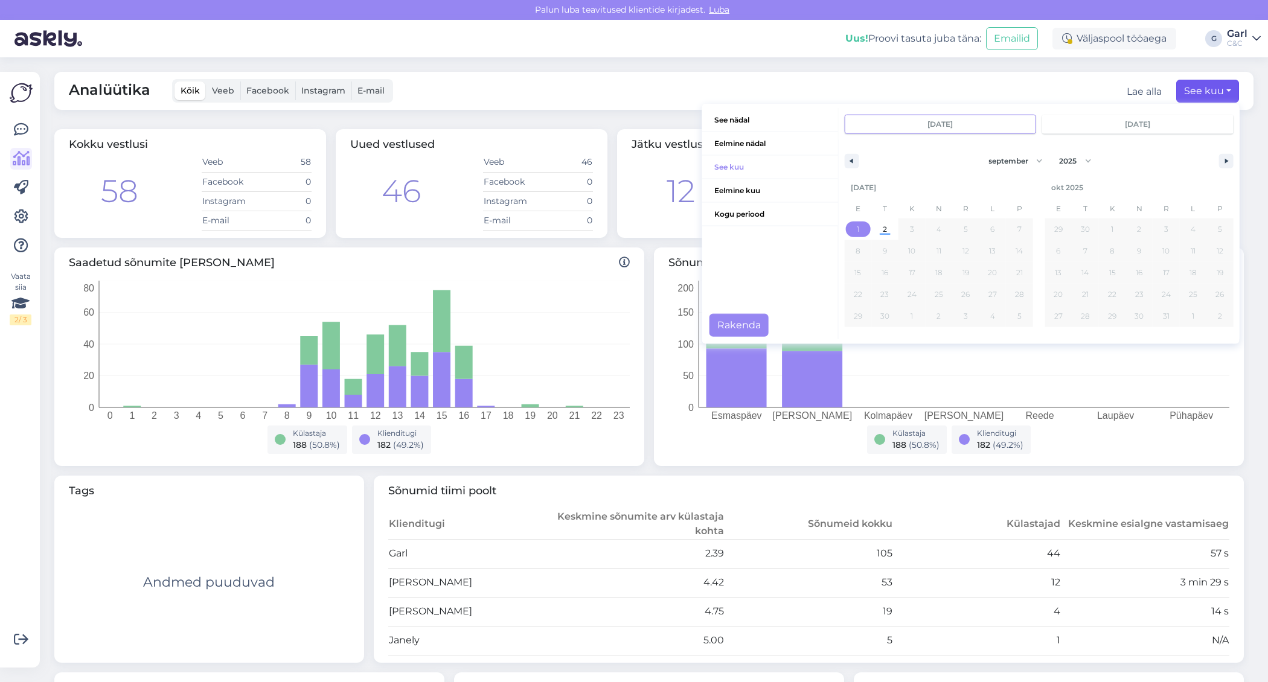
click at [861, 225] on span "1" at bounding box center [858, 230] width 27 height 16
click at [880, 232] on span "2" at bounding box center [884, 230] width 27 height 16
type input "sept 2 2025"
click at [739, 319] on button "Rakenda" at bounding box center [738, 325] width 59 height 23
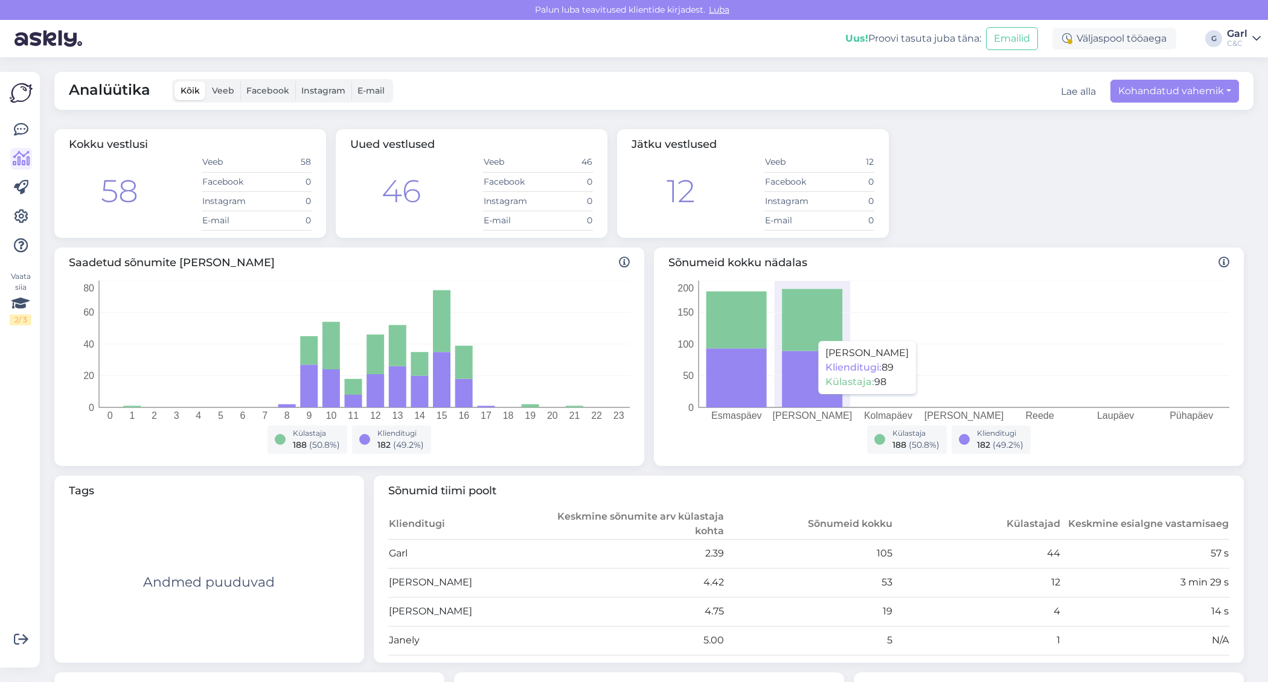
scroll to position [368, 0]
